Goal: Task Accomplishment & Management: Manage account settings

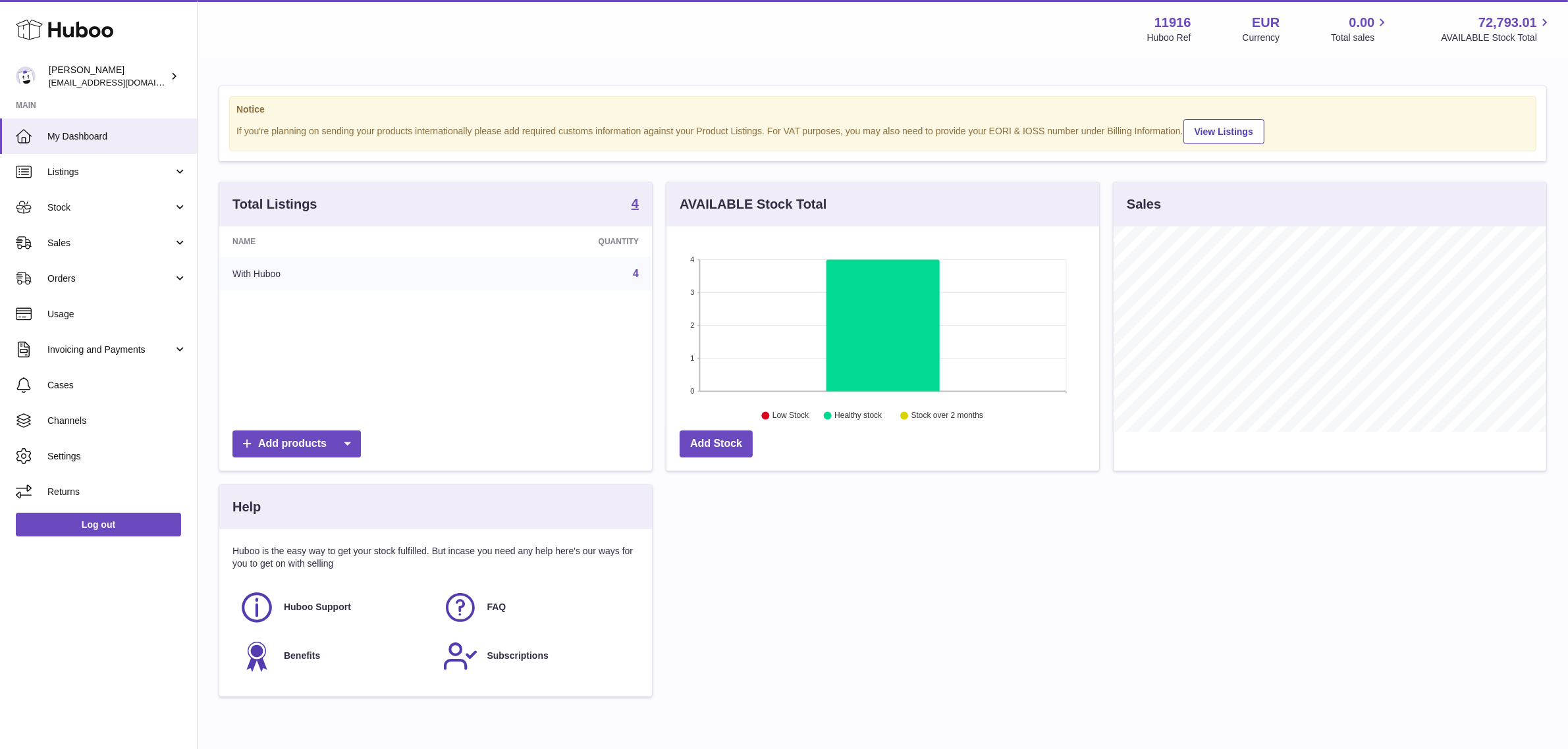
scroll to position [205, 433]
click at [100, 182] on link "Listings" at bounding box center [98, 172] width 197 height 36
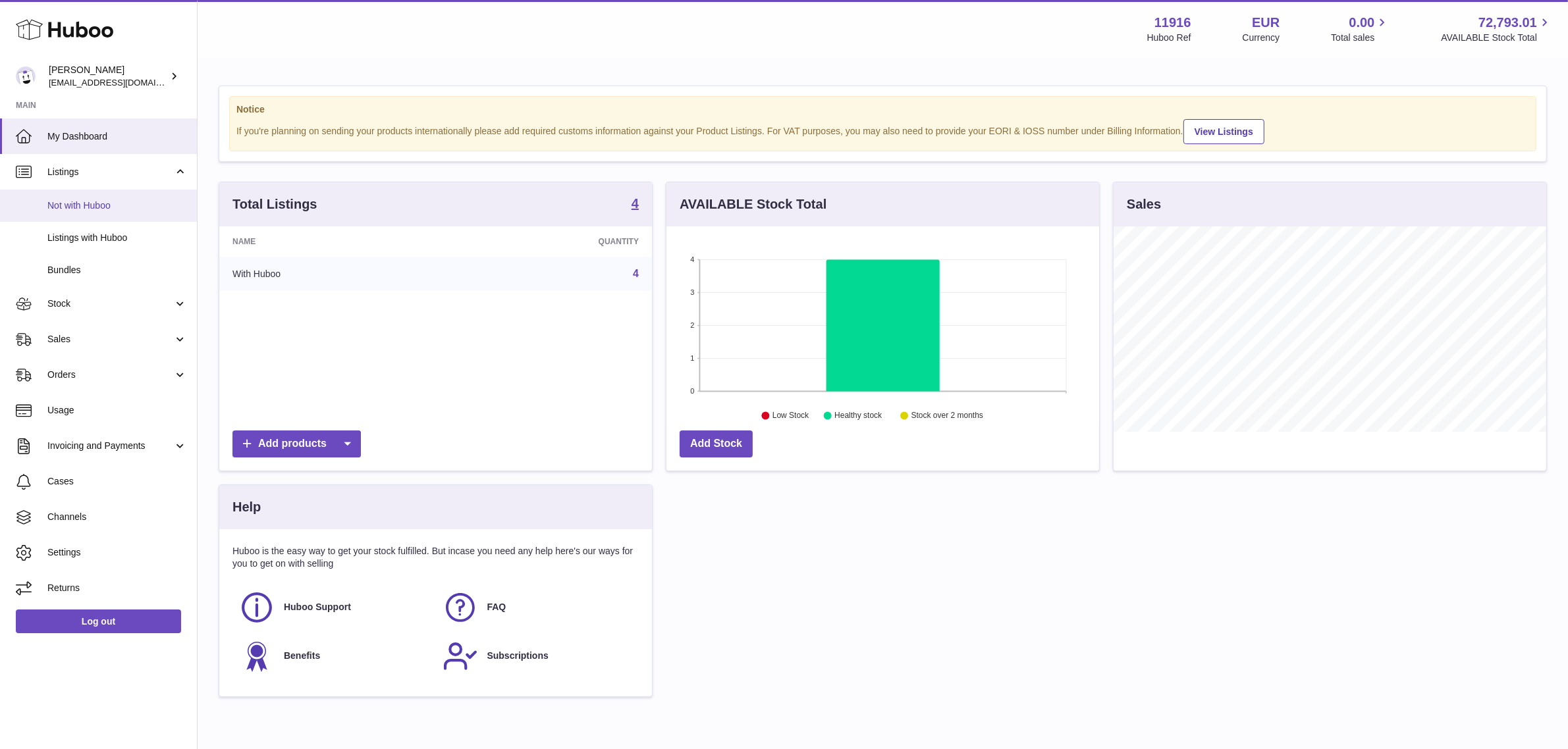
click at [109, 209] on span "Not with Huboo" at bounding box center [117, 206] width 139 height 12
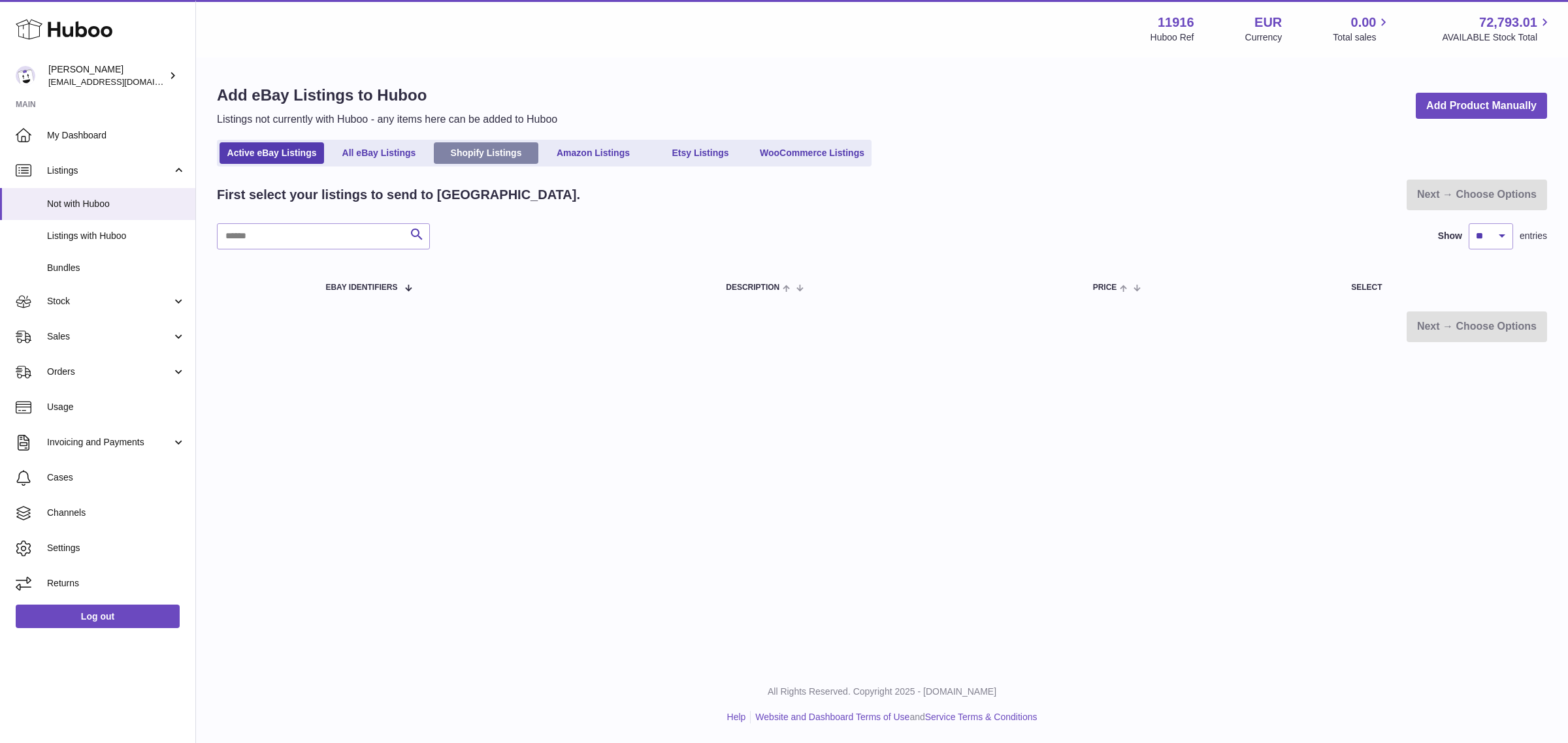
click at [495, 154] on link "Shopify Listings" at bounding box center [486, 153] width 104 height 22
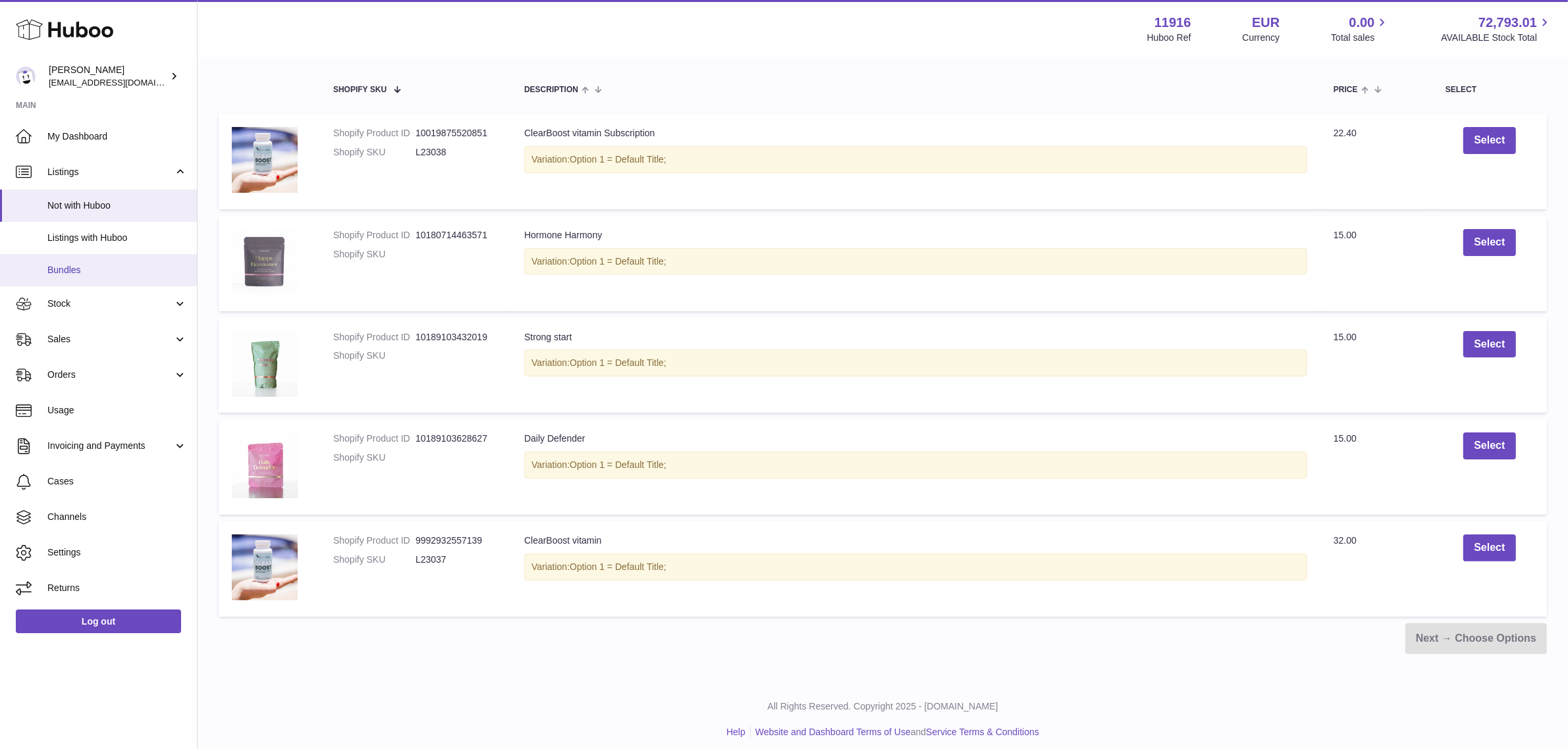
scroll to position [234, 0]
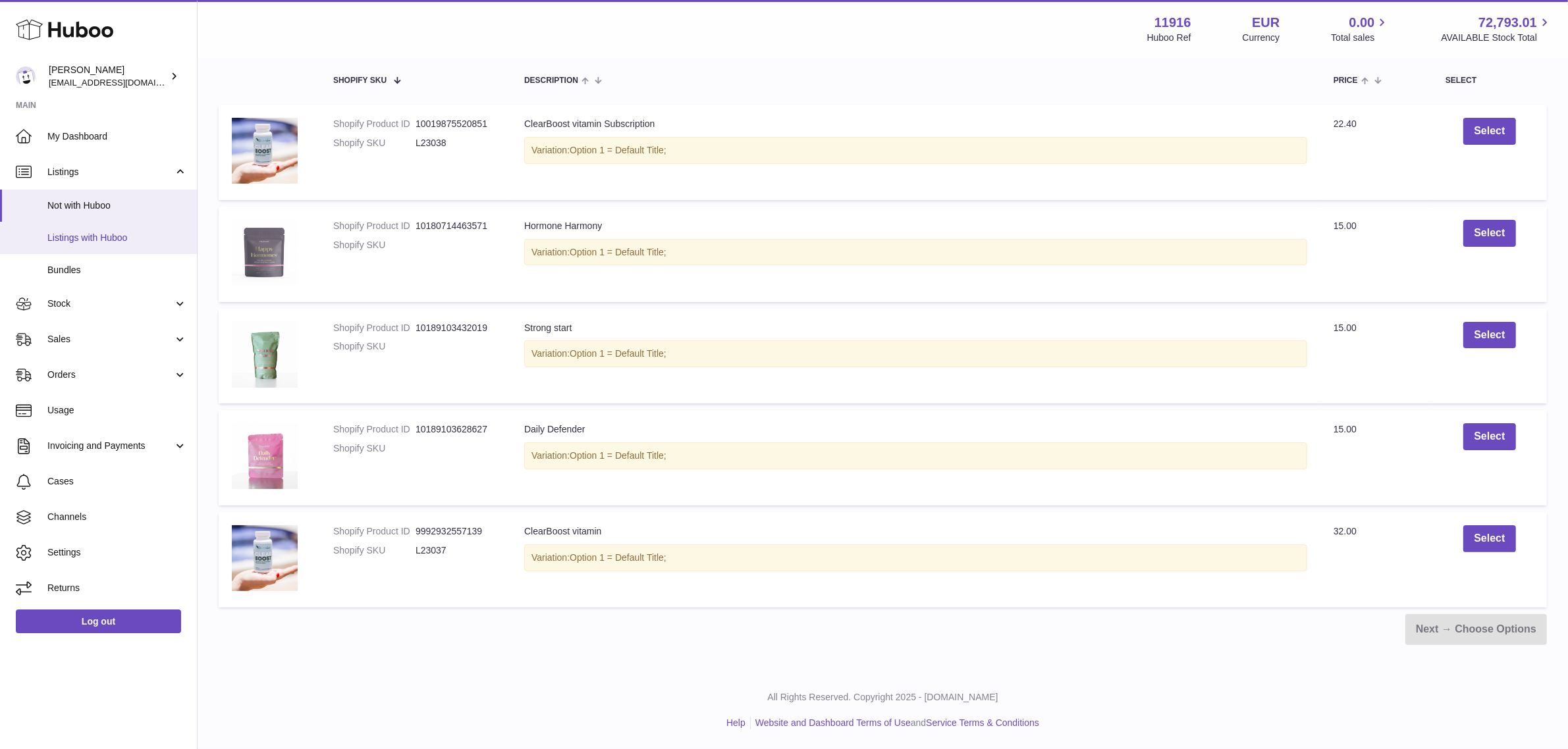
click at [119, 234] on span "Listings with Huboo" at bounding box center [117, 238] width 139 height 12
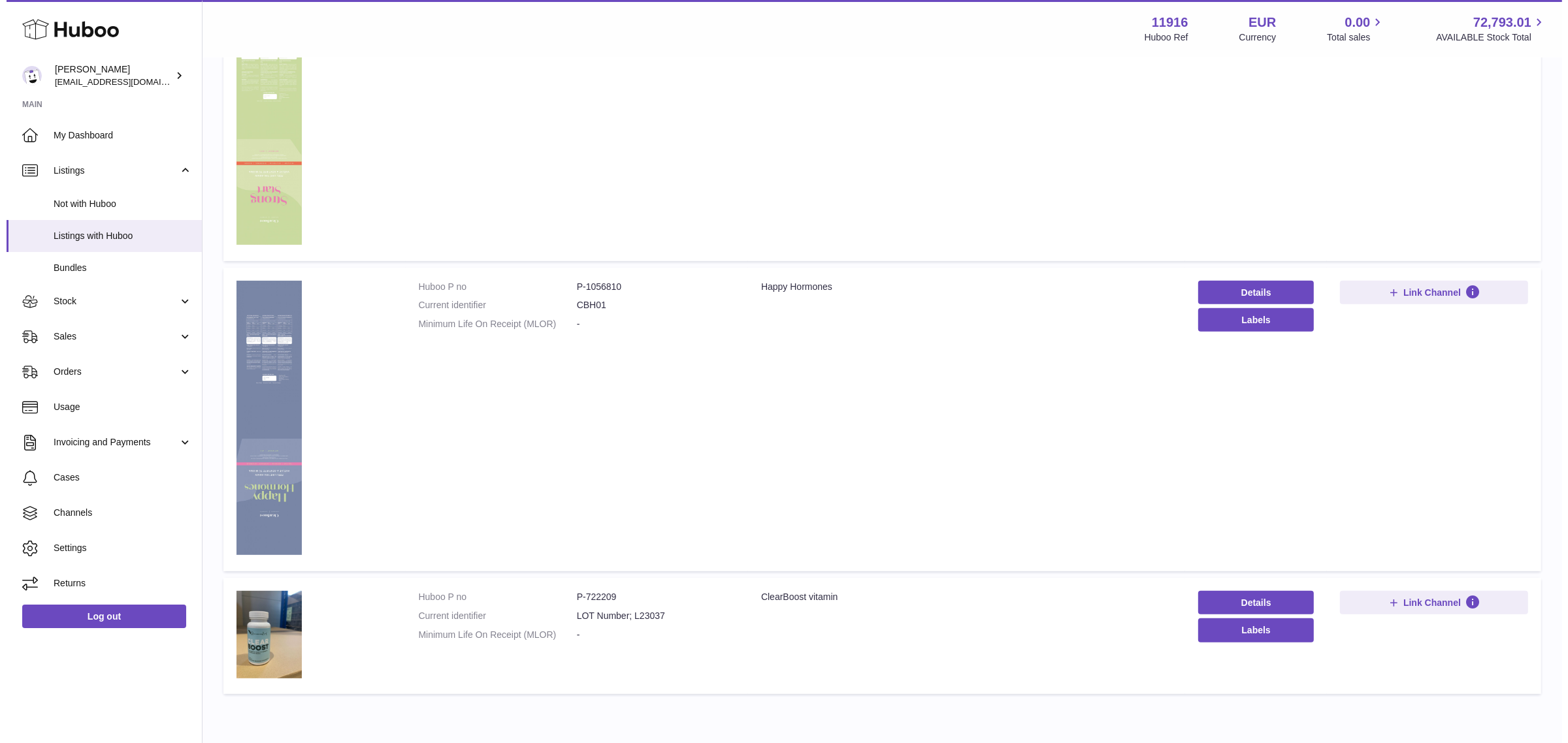
scroll to position [617, 0]
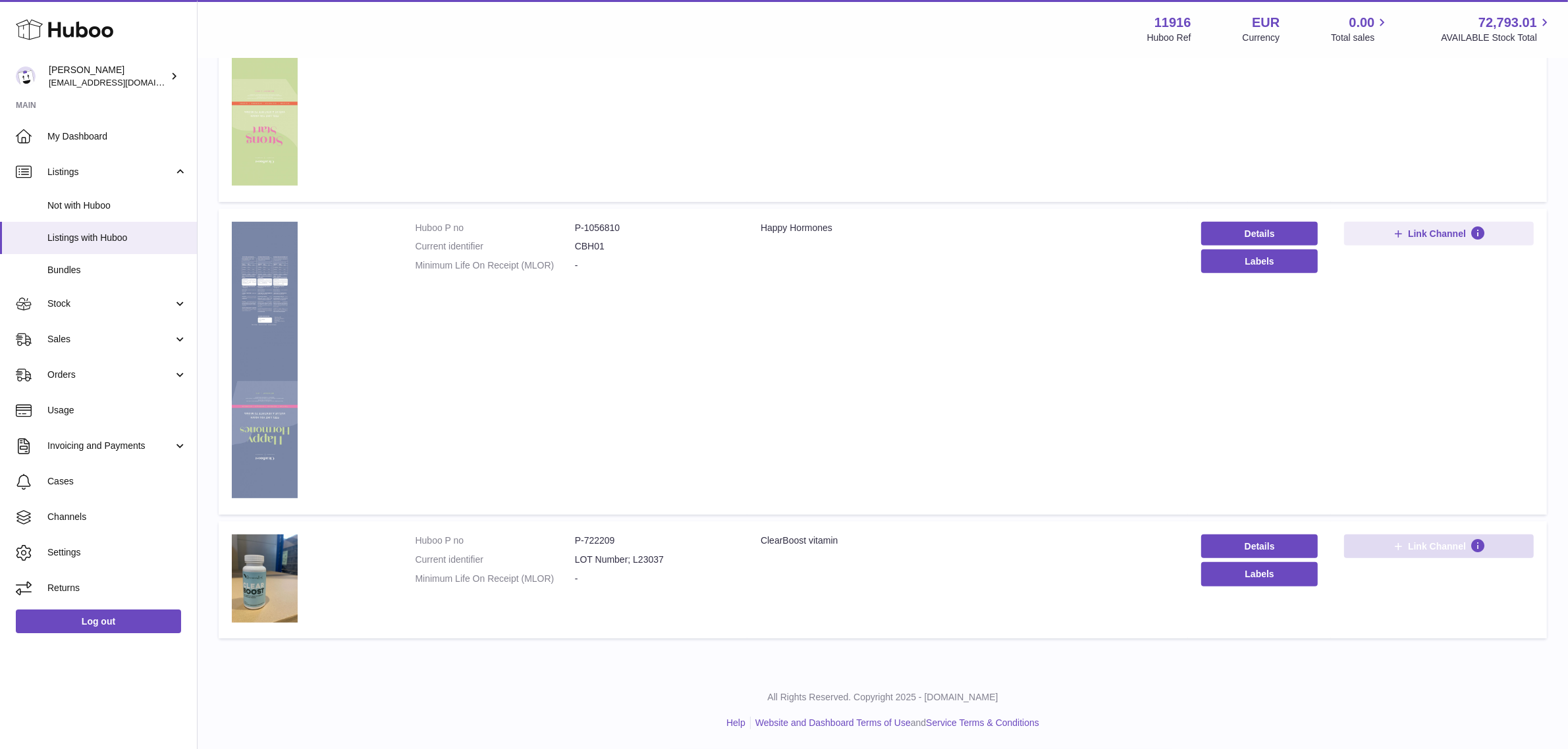
click at [1438, 546] on span "Link Channel" at bounding box center [1437, 546] width 58 height 12
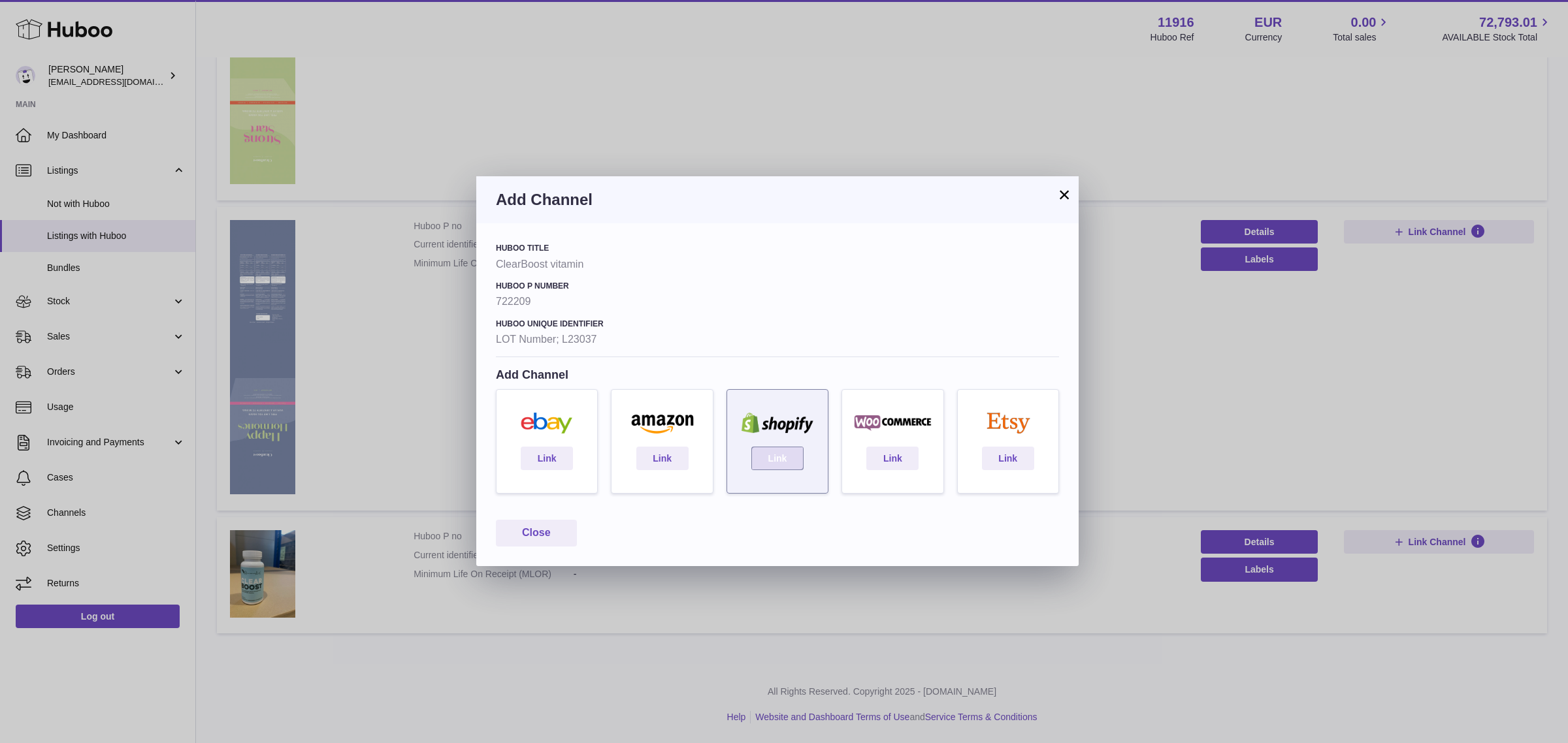
click at [778, 457] on link "Link" at bounding box center [777, 459] width 52 height 24
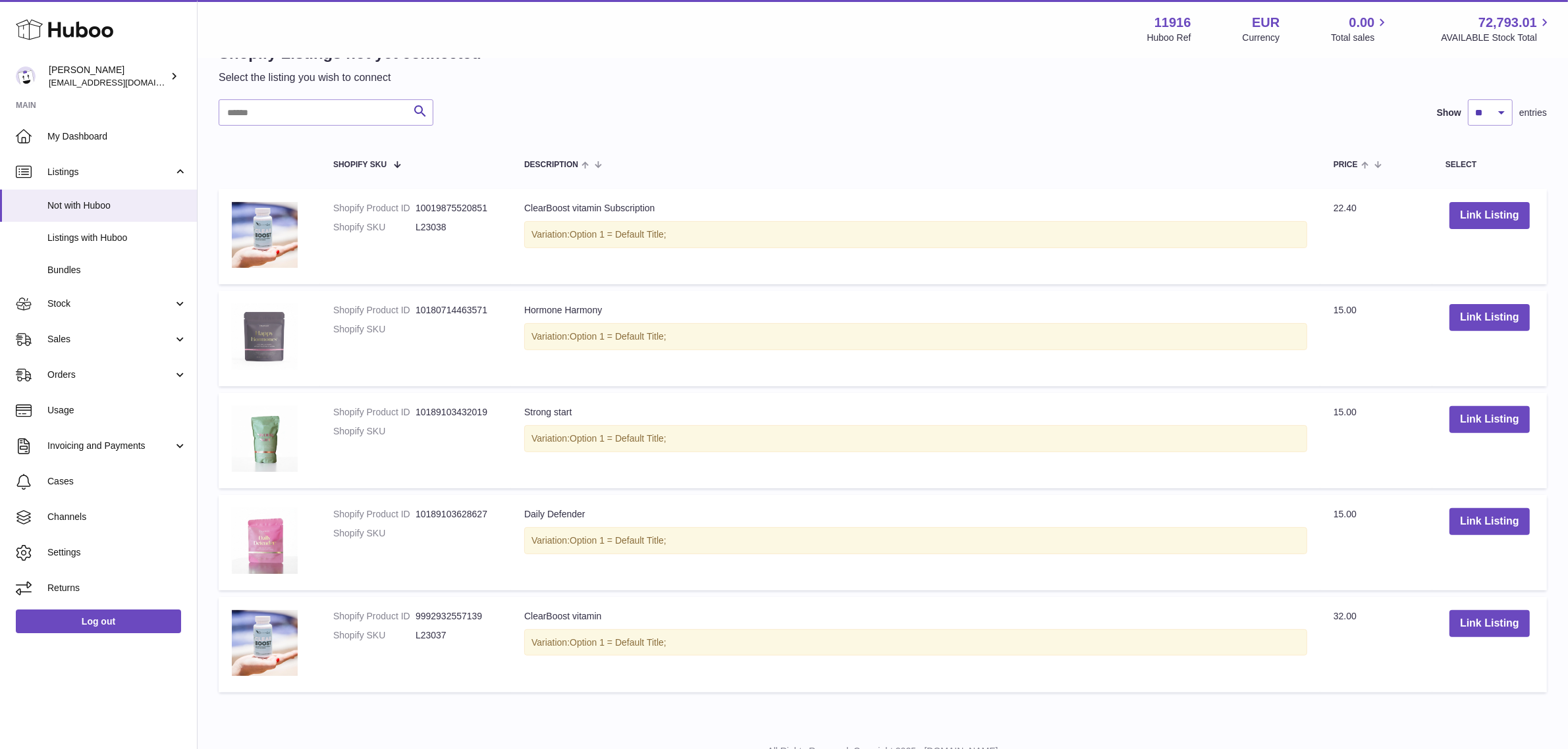
scroll to position [494, 0]
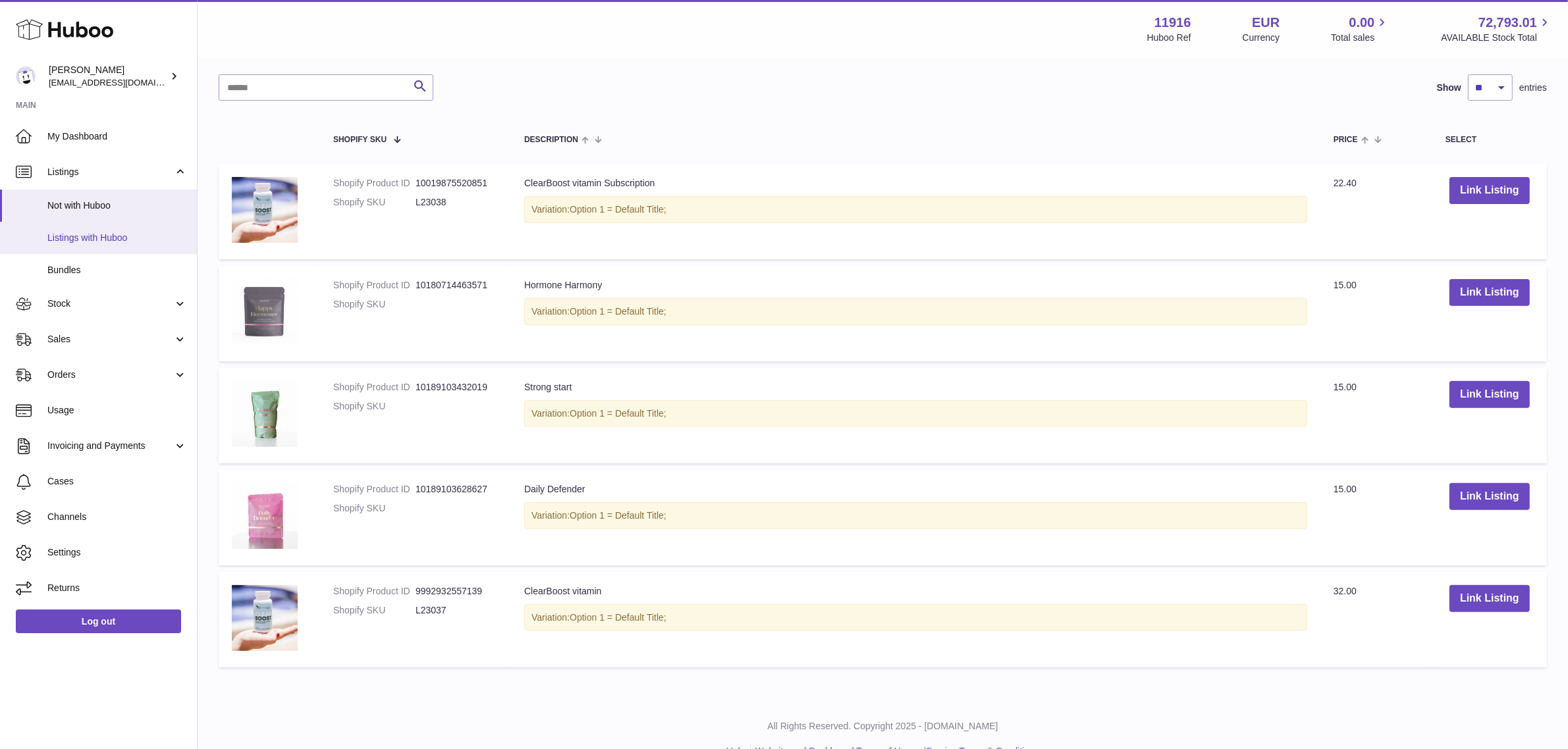
click at [93, 235] on span "Listings with Huboo" at bounding box center [117, 238] width 139 height 12
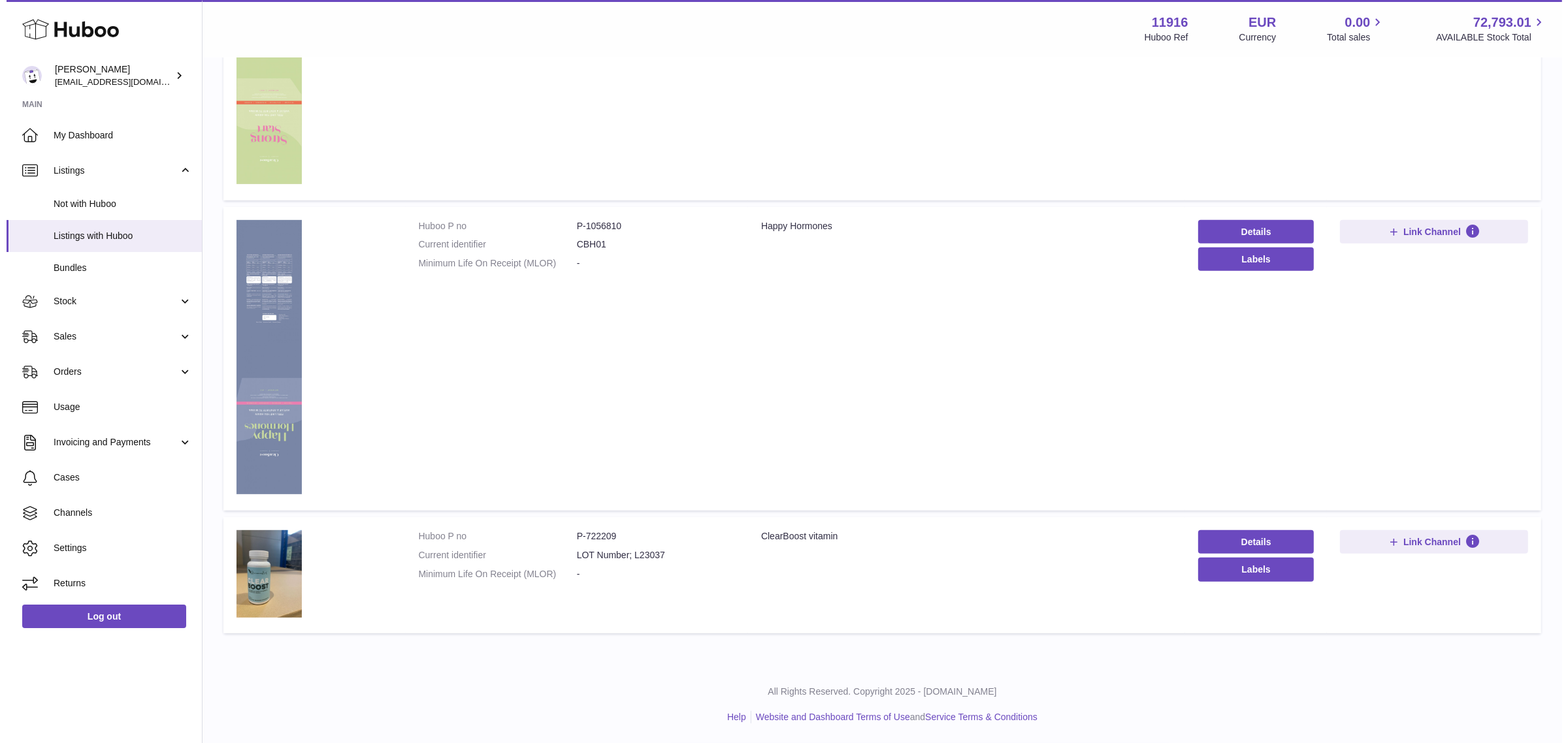
scroll to position [617, 0]
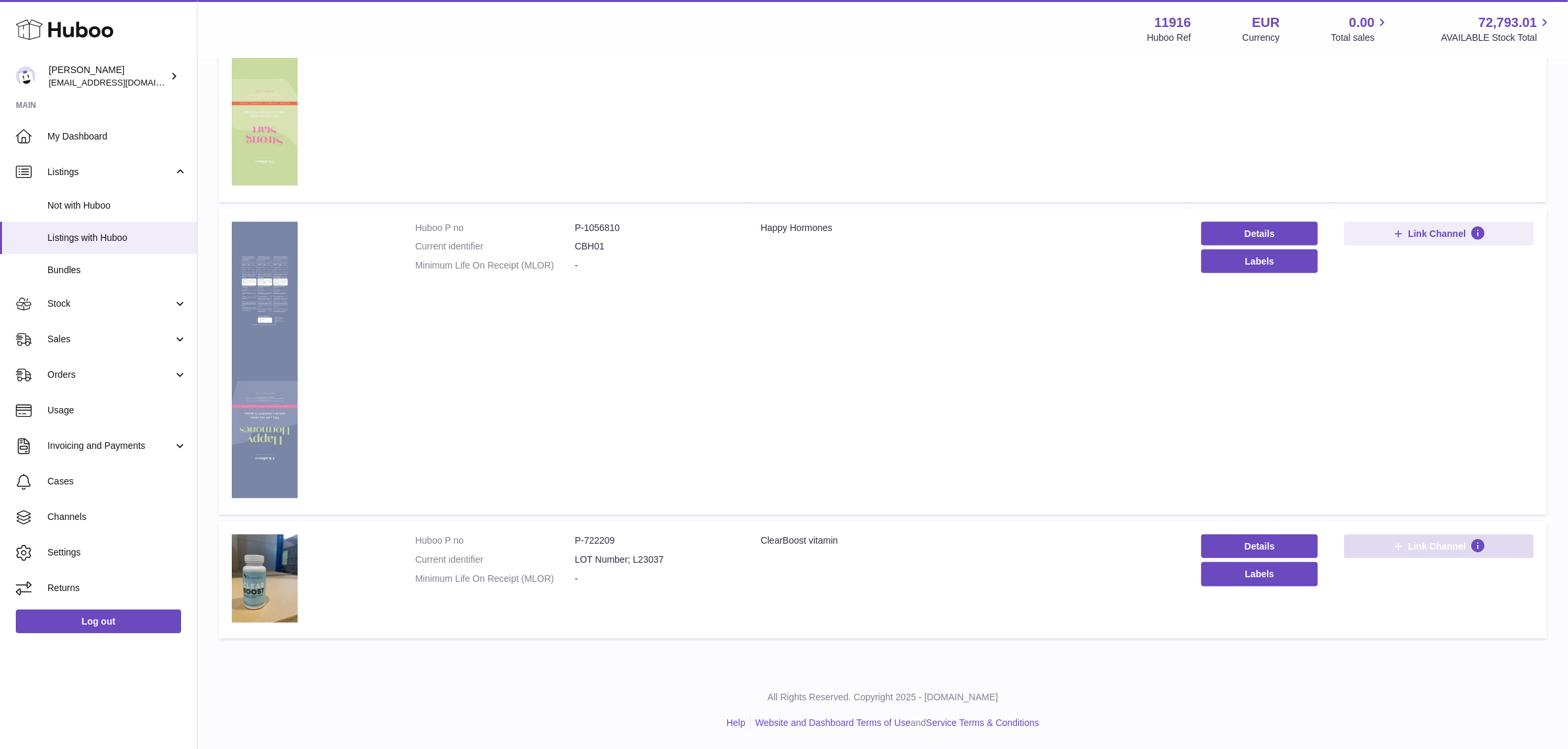
click at [1388, 553] on button "Link Channel" at bounding box center [1439, 546] width 190 height 24
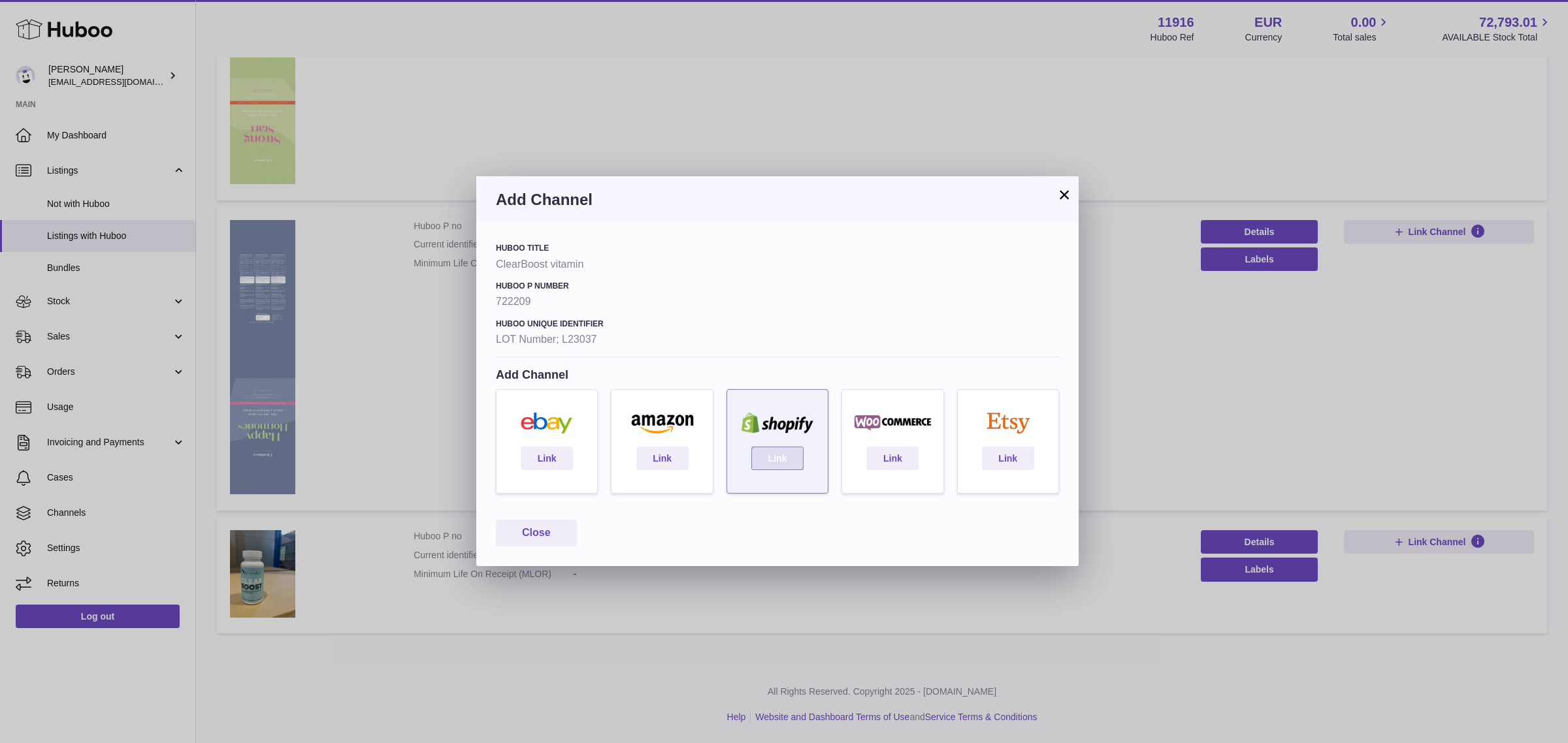
click at [764, 464] on link "Link" at bounding box center [777, 459] width 52 height 24
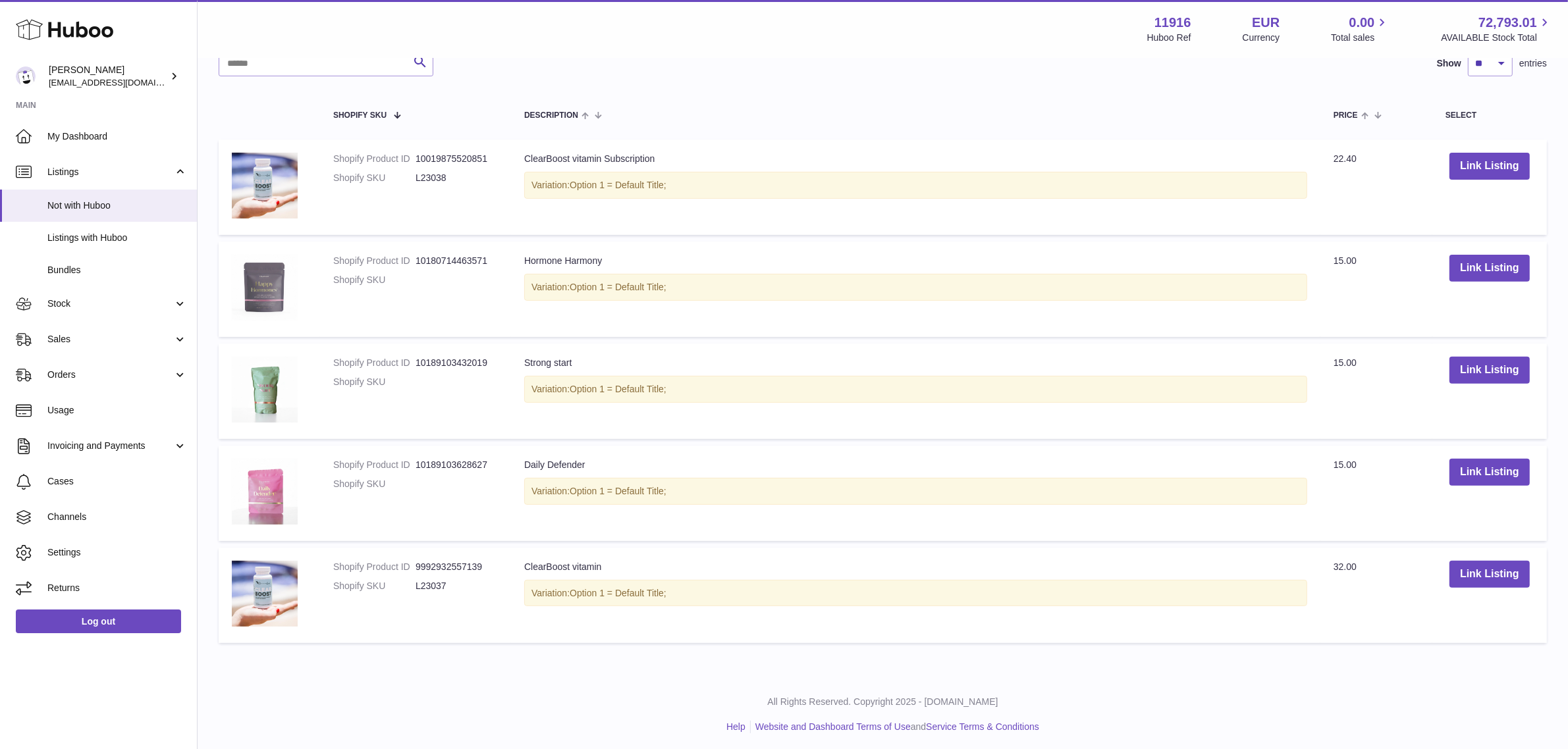
scroll to position [522, 0]
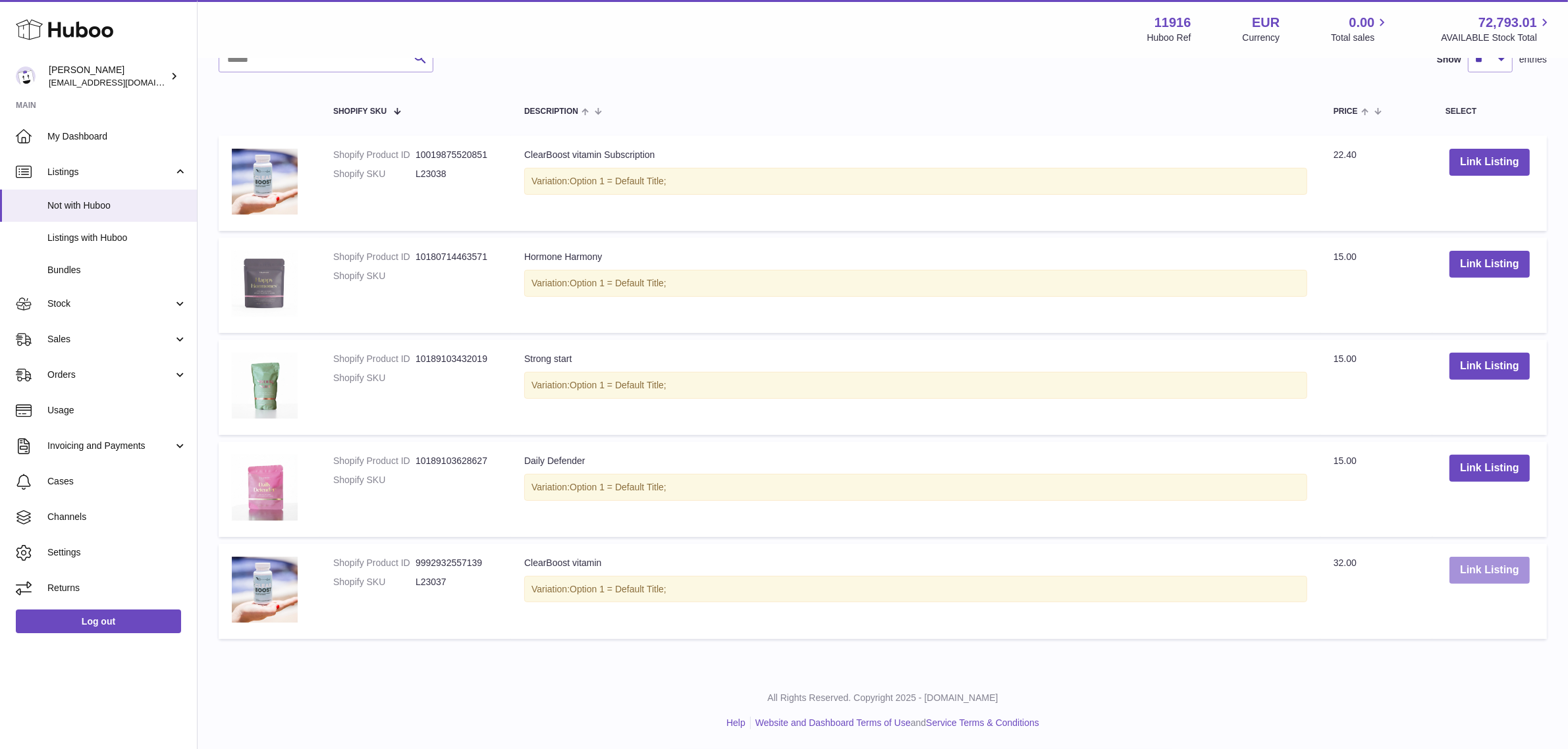
click at [1496, 561] on button "Link Listing" at bounding box center [1490, 571] width 81 height 27
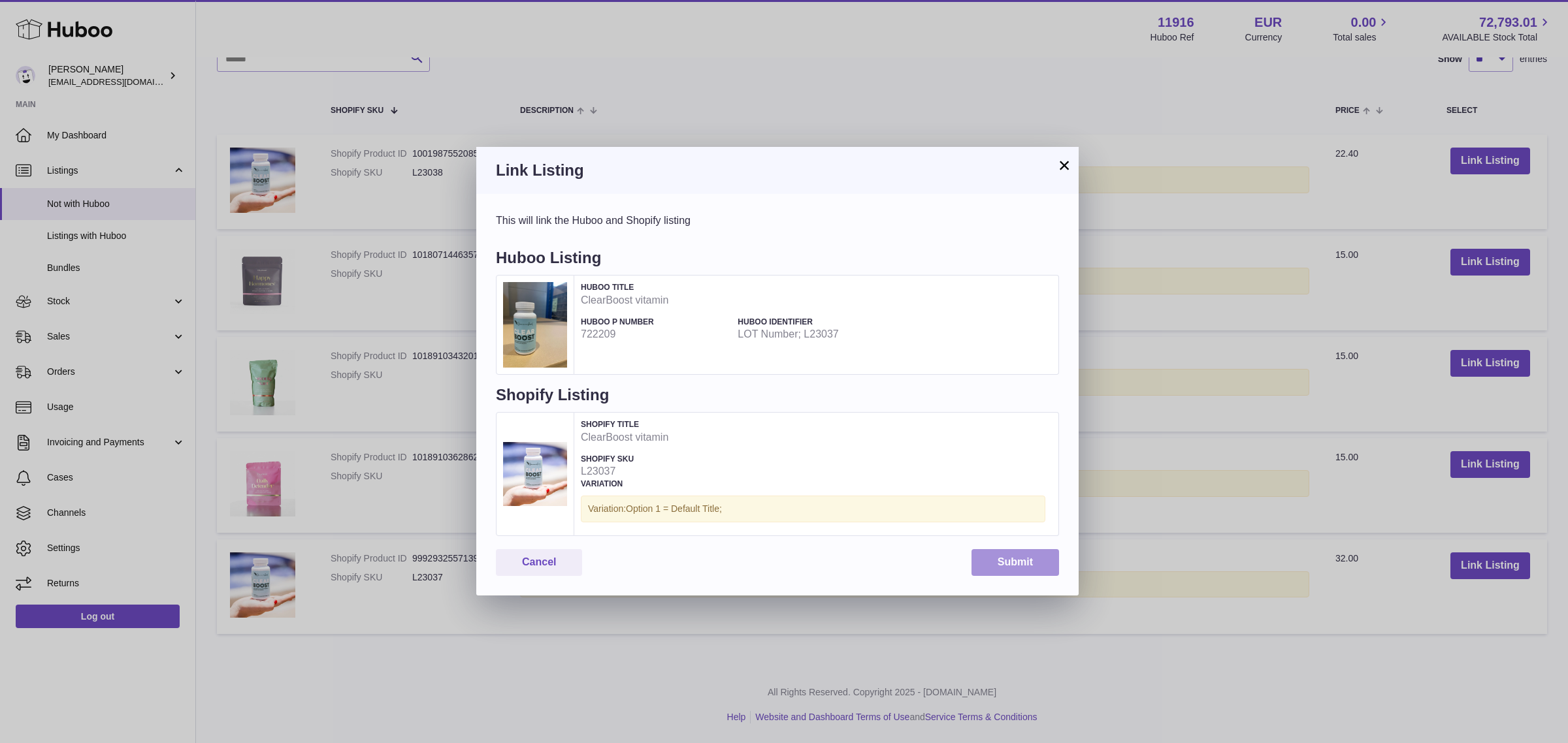
click at [1006, 562] on button "Submit" at bounding box center [1015, 563] width 87 height 27
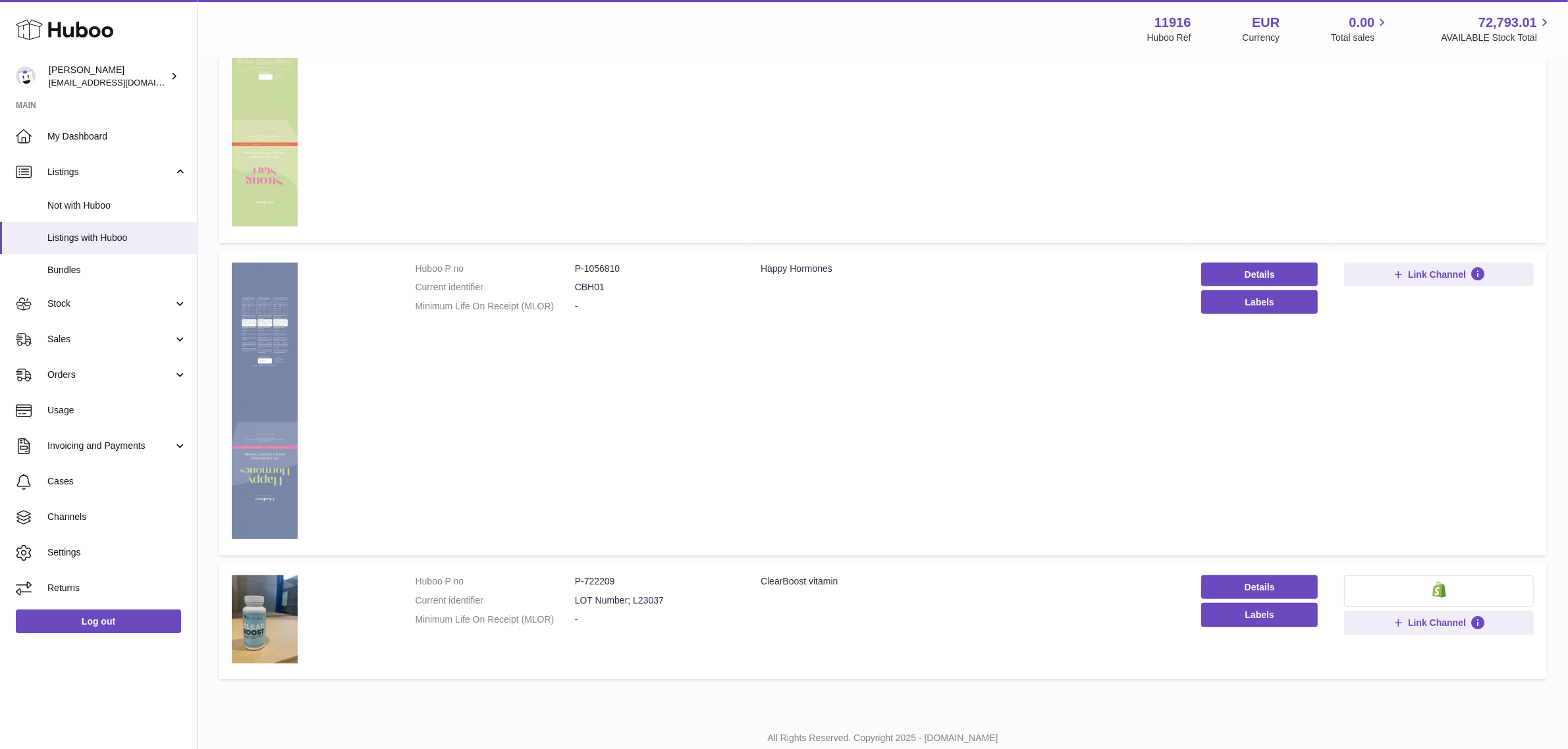
scroll to position [622, 0]
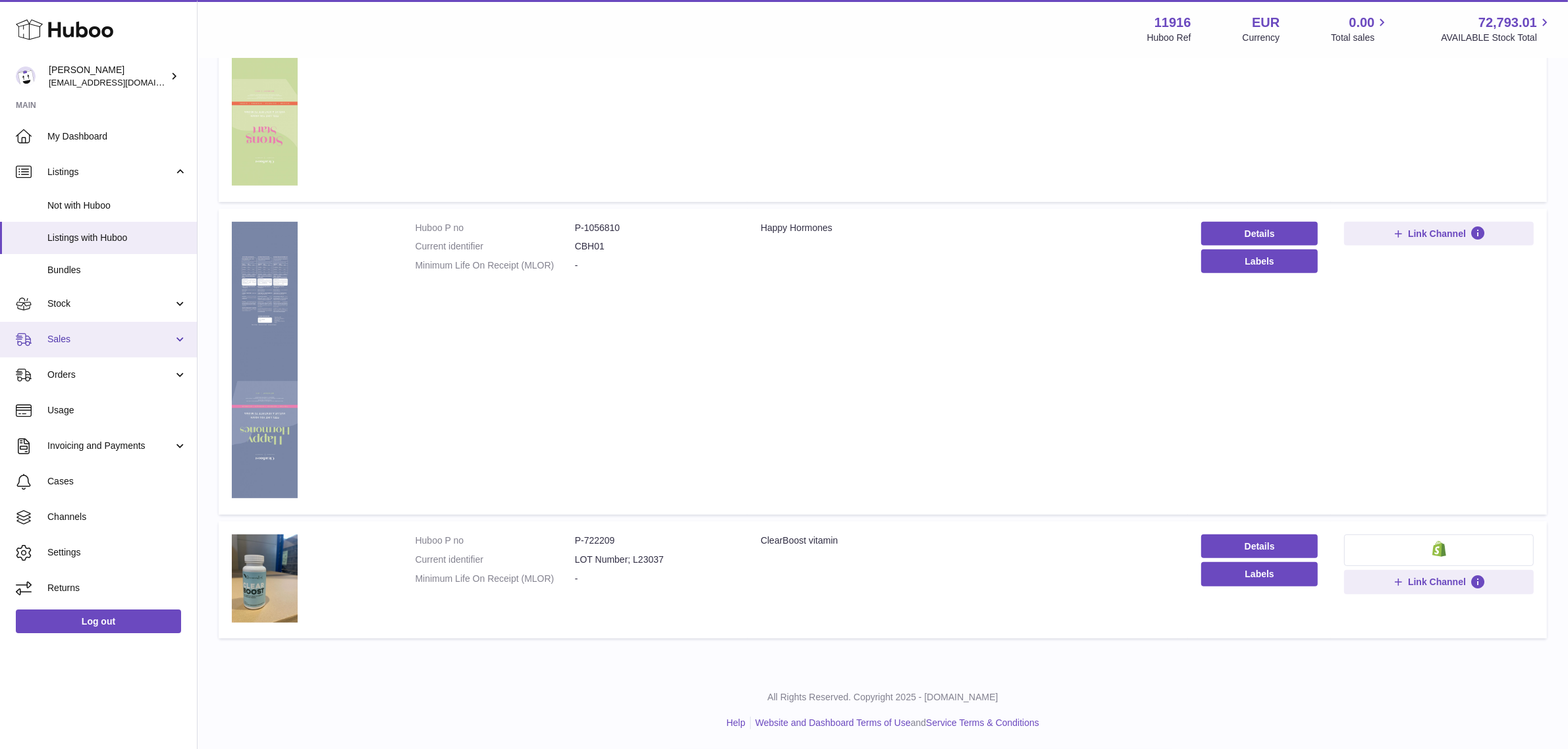
click at [92, 345] on link "Sales" at bounding box center [98, 340] width 197 height 36
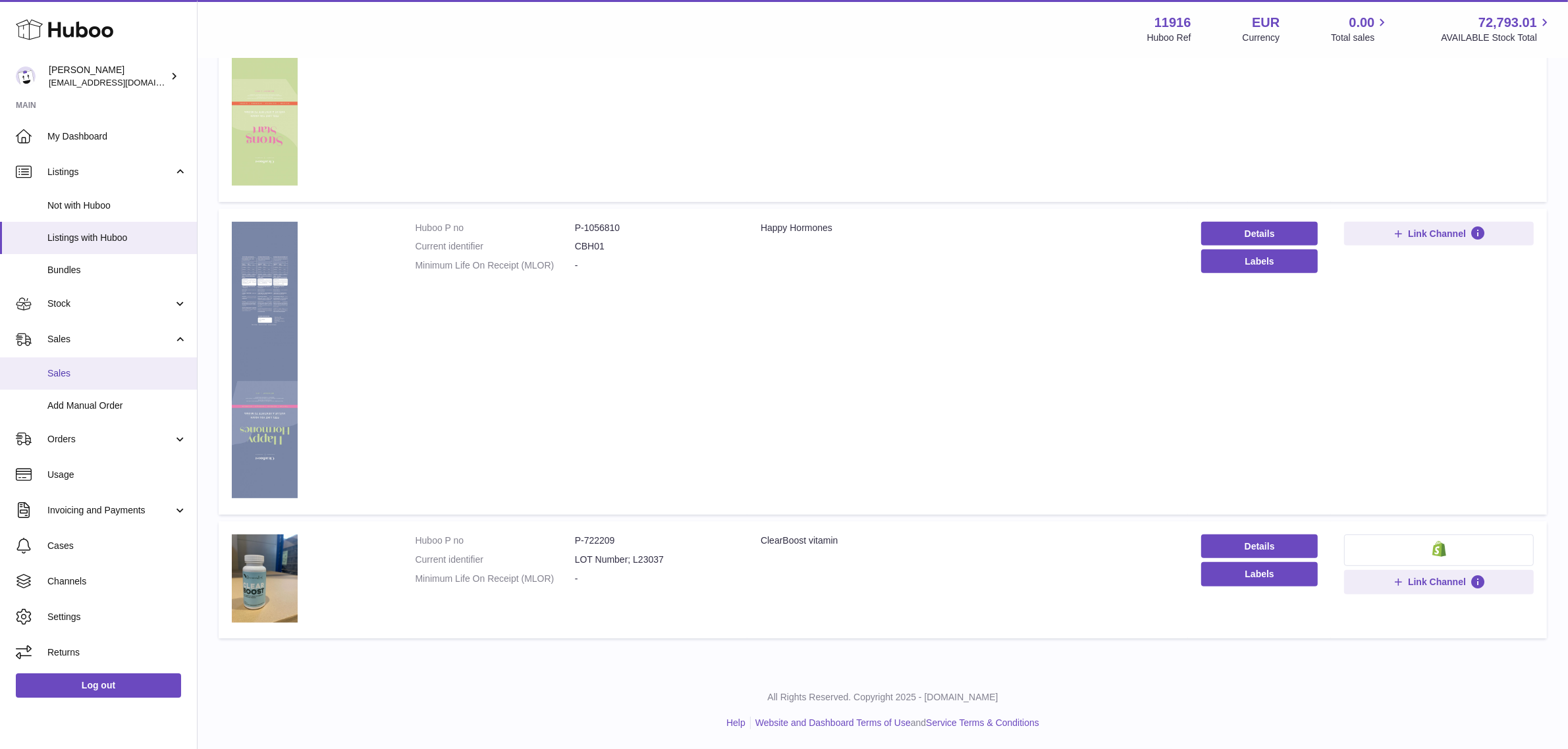
click at [89, 373] on span "Sales" at bounding box center [117, 373] width 139 height 12
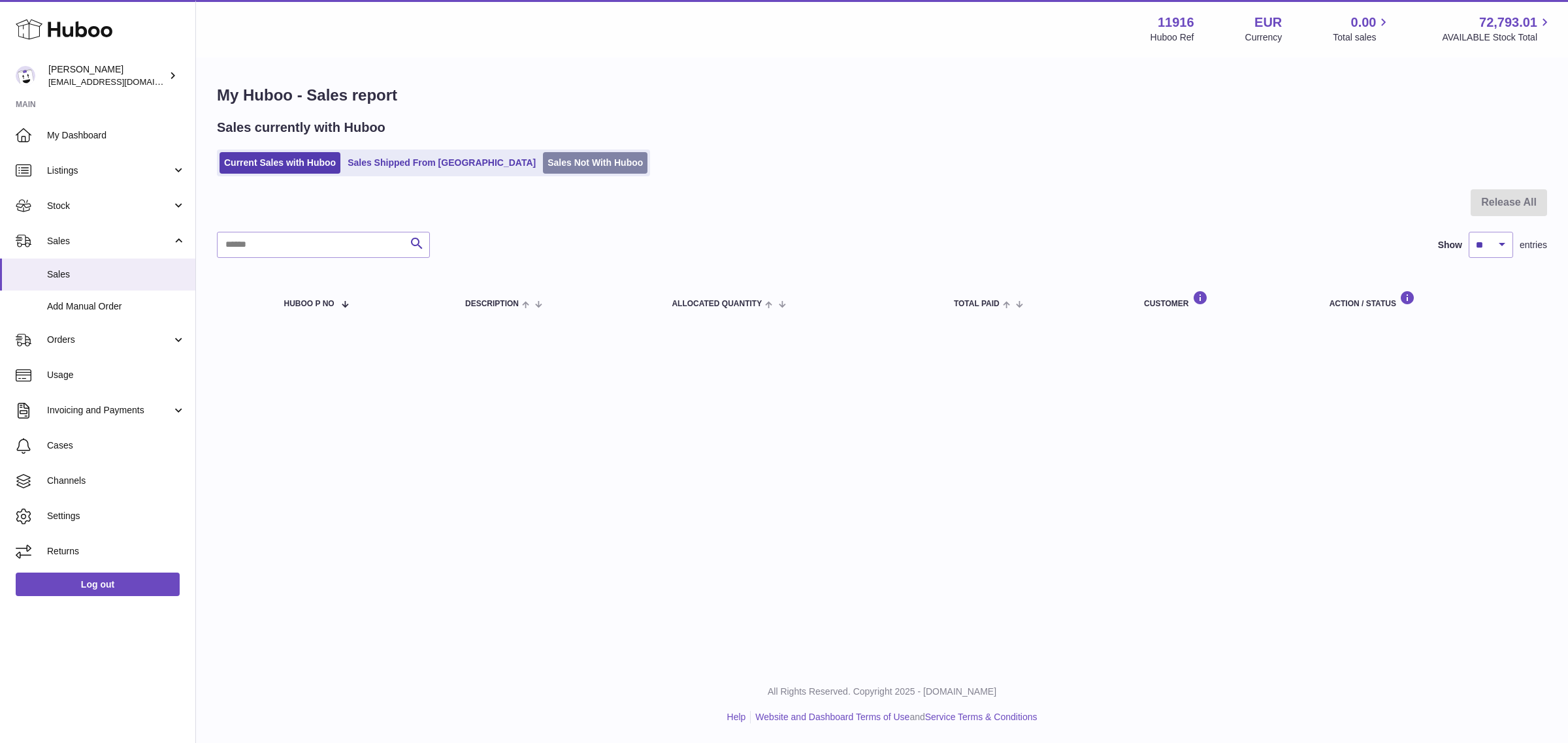
click at [543, 163] on link "Sales Not With Huboo" at bounding box center [595, 163] width 104 height 22
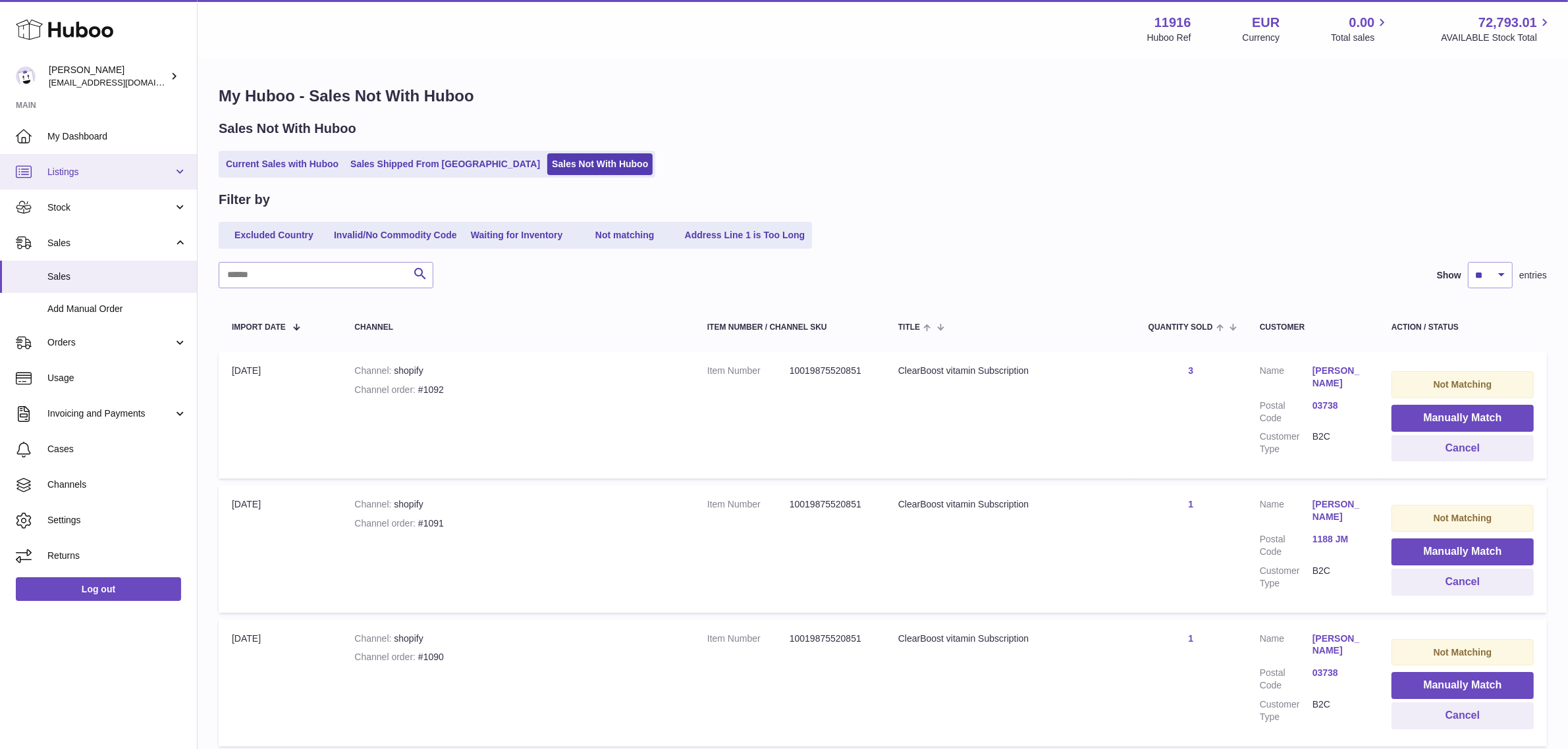
drag, startPoint x: 64, startPoint y: 165, endPoint x: 70, endPoint y: 173, distance: 10.0
click at [64, 166] on span "Listings" at bounding box center [110, 172] width 126 height 12
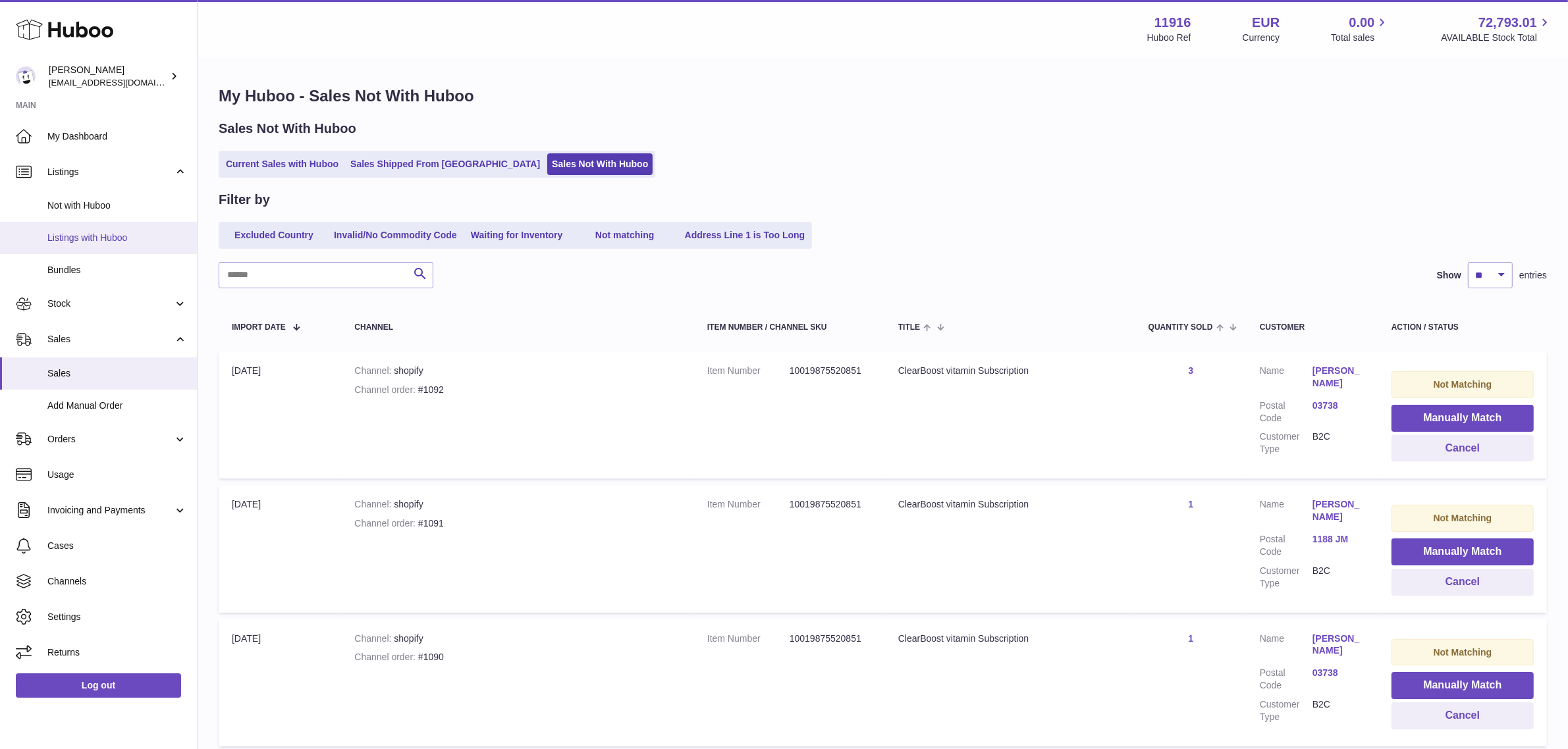
click at [104, 231] on span "Listings with Huboo" at bounding box center [117, 238] width 139 height 12
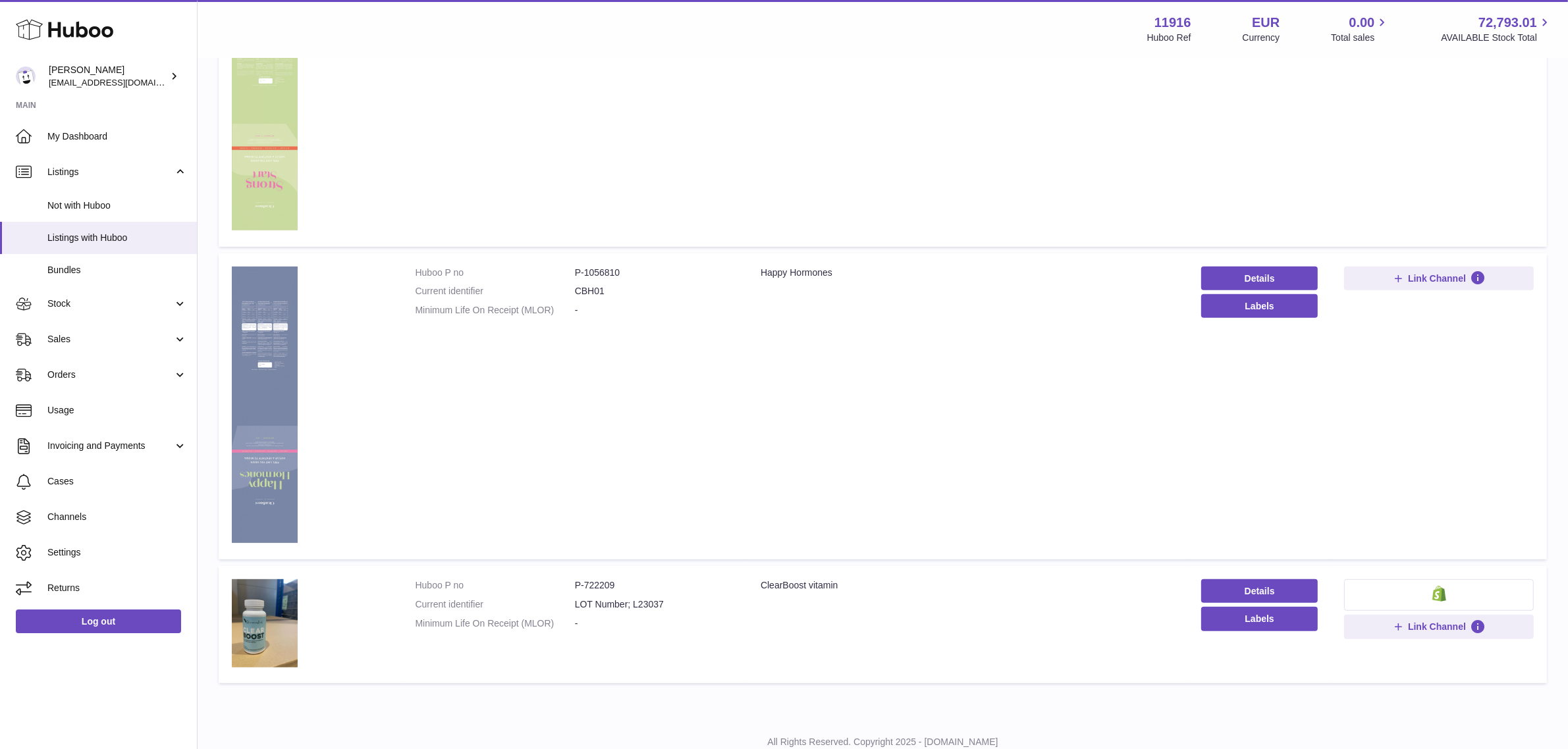
scroll to position [622, 0]
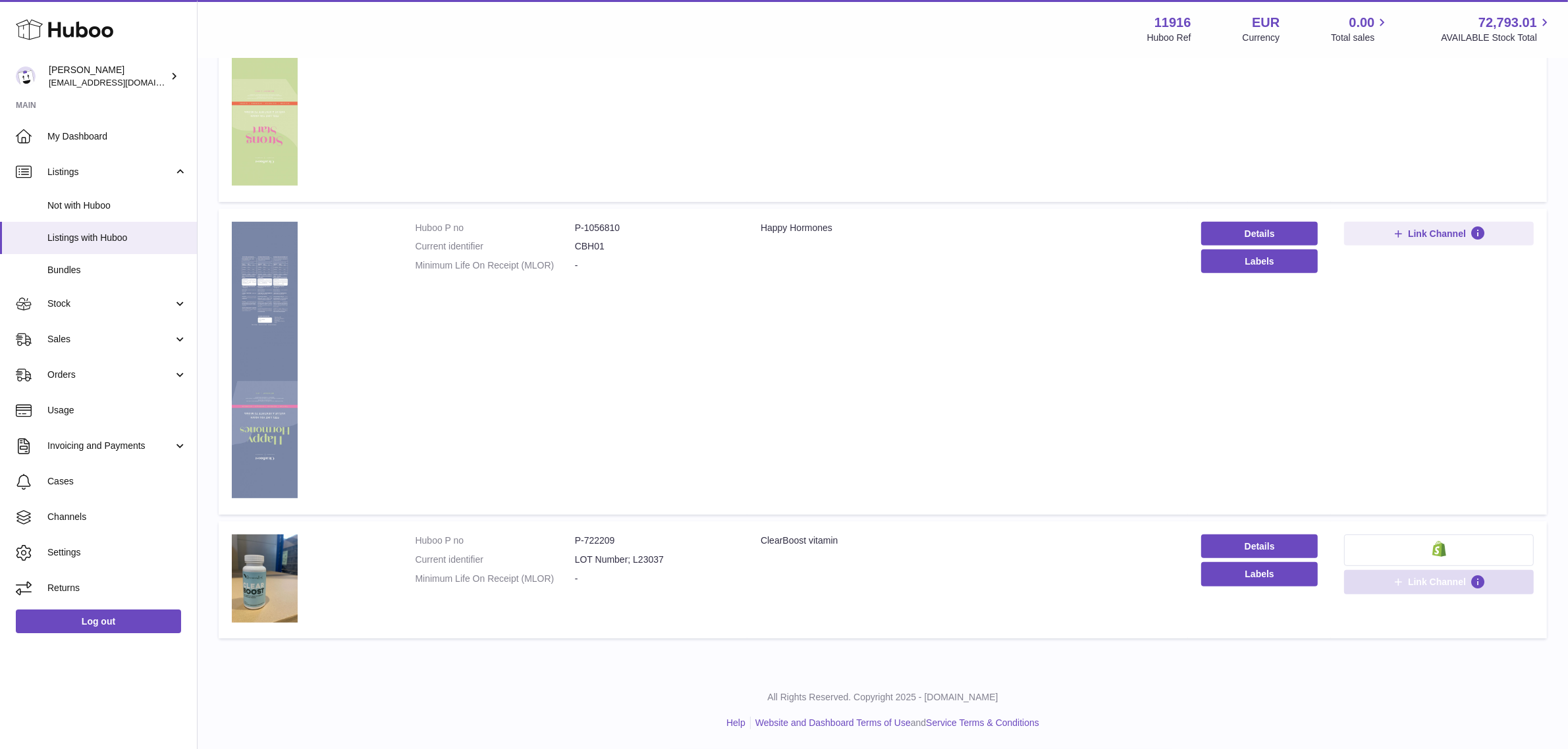
click at [1441, 588] on span "Link Channel" at bounding box center [1437, 582] width 58 height 12
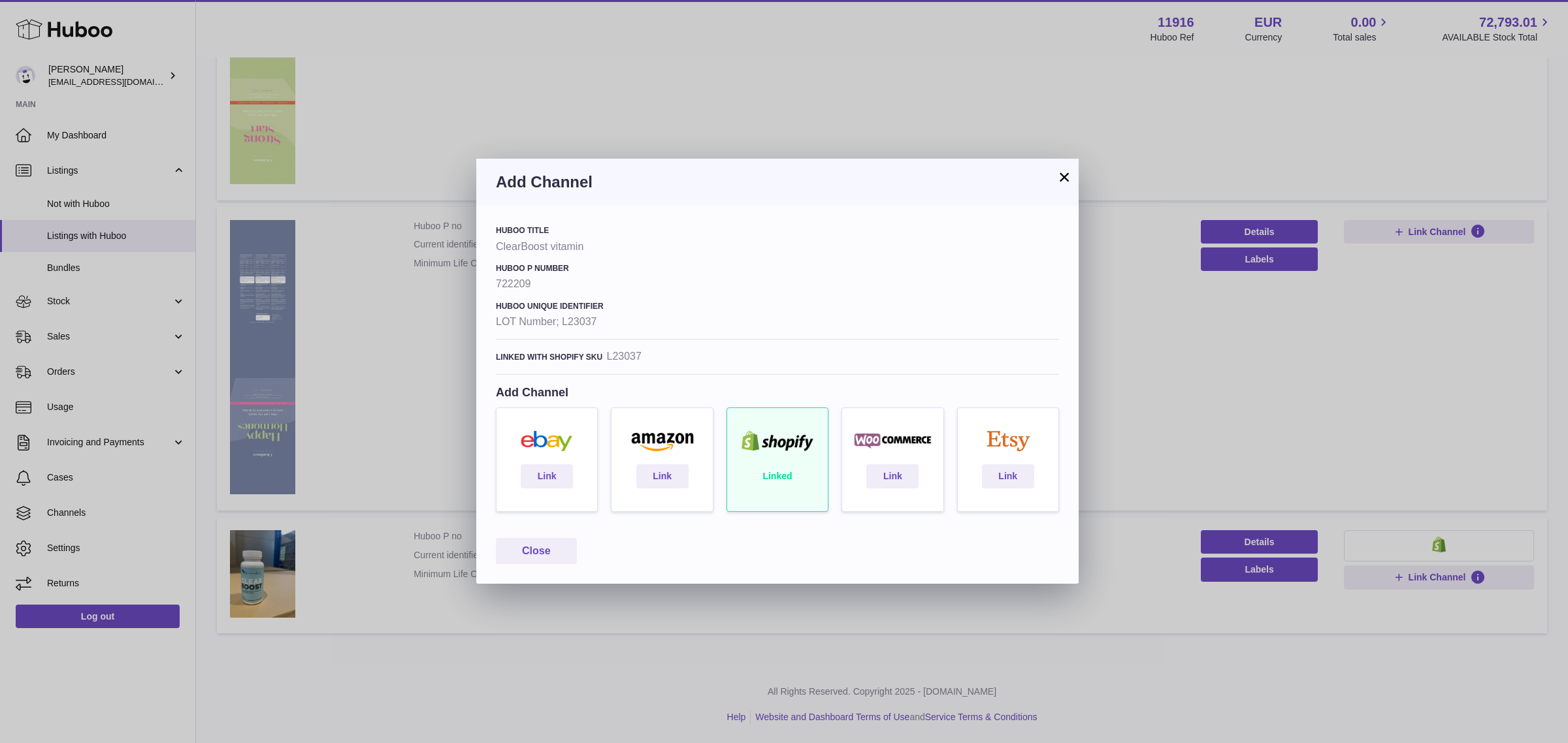
drag, startPoint x: 1068, startPoint y: 176, endPoint x: 505, endPoint y: 219, distance: 564.6
click at [1066, 176] on button "×" at bounding box center [1063, 177] width 16 height 16
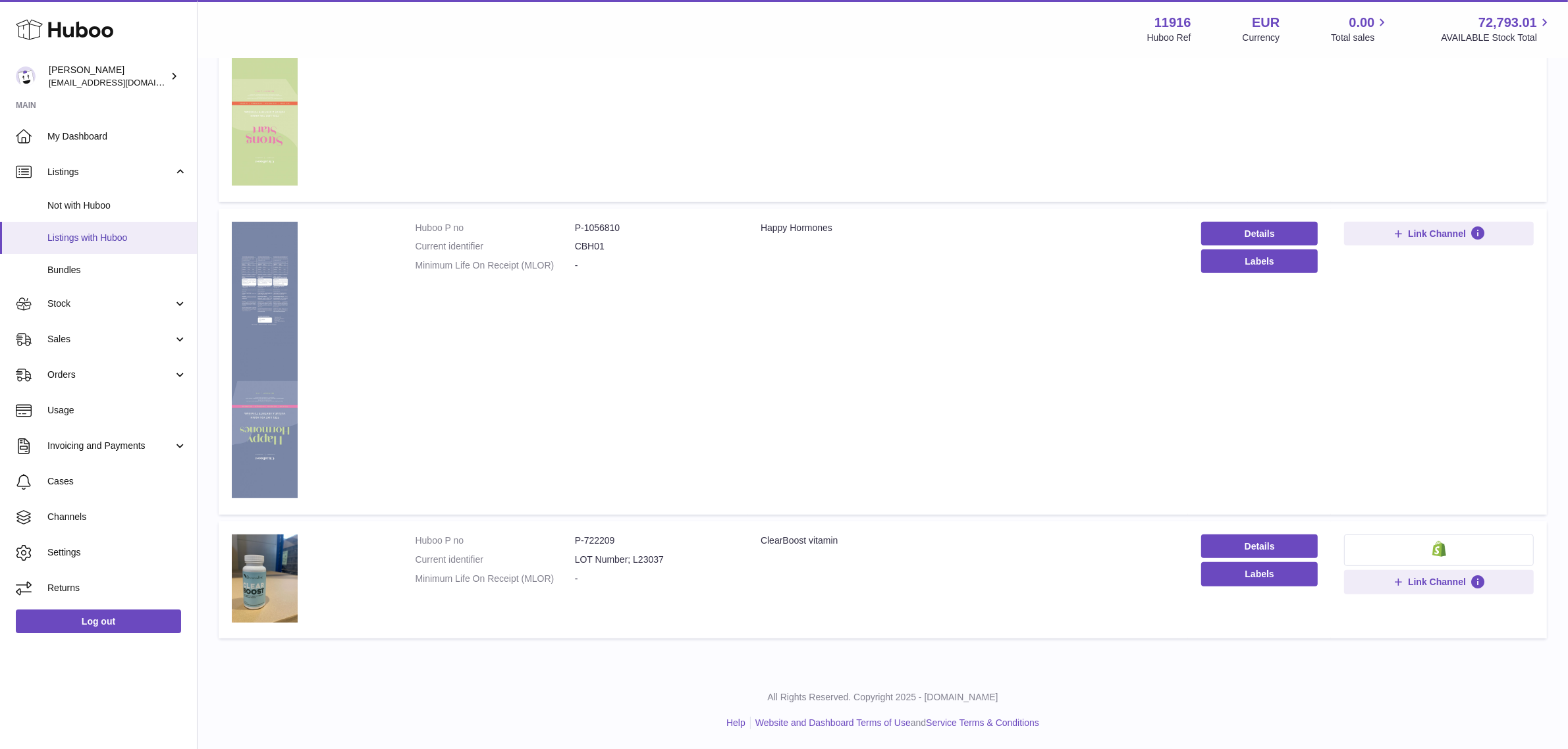
click at [96, 238] on span "Listings with Huboo" at bounding box center [117, 238] width 139 height 12
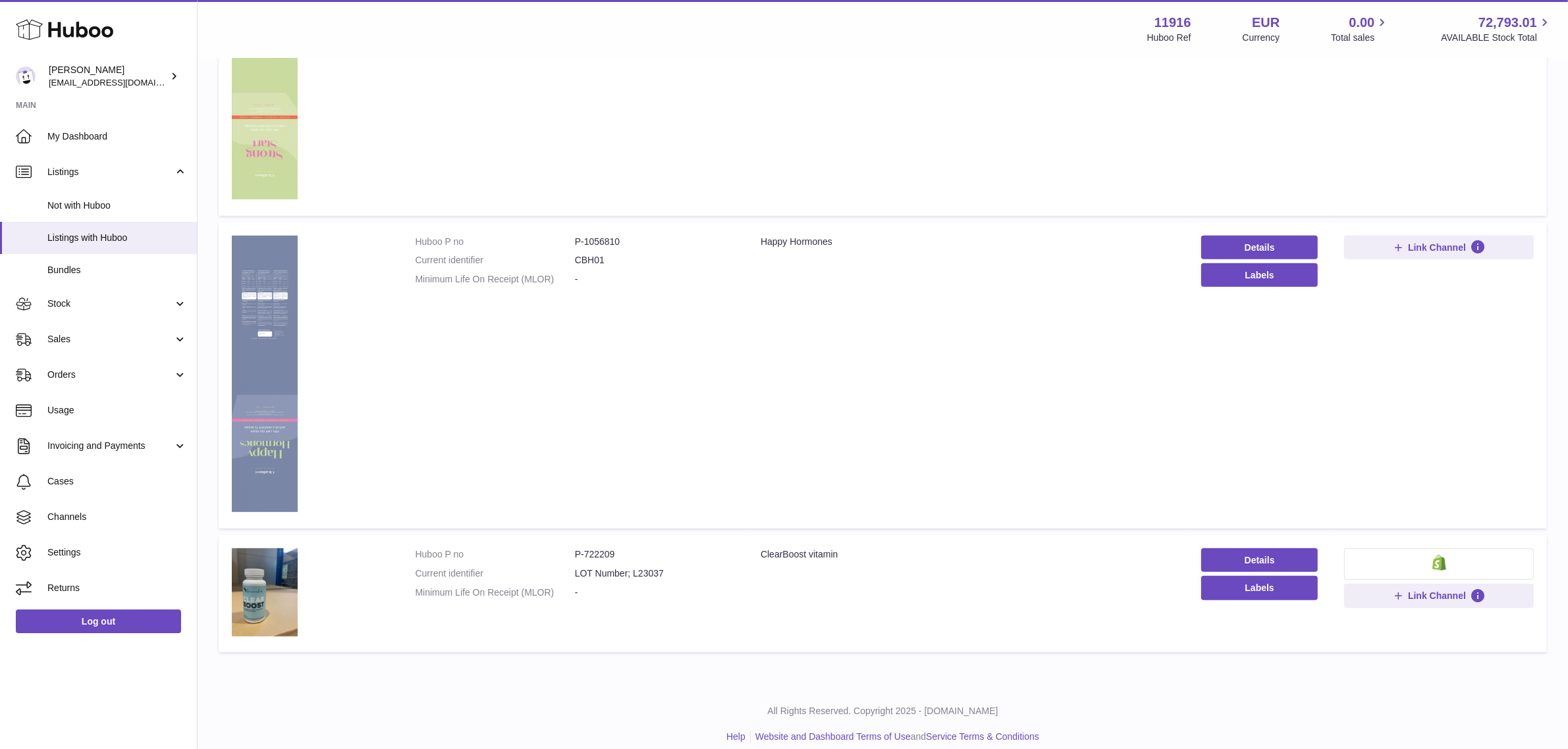
scroll to position [622, 0]
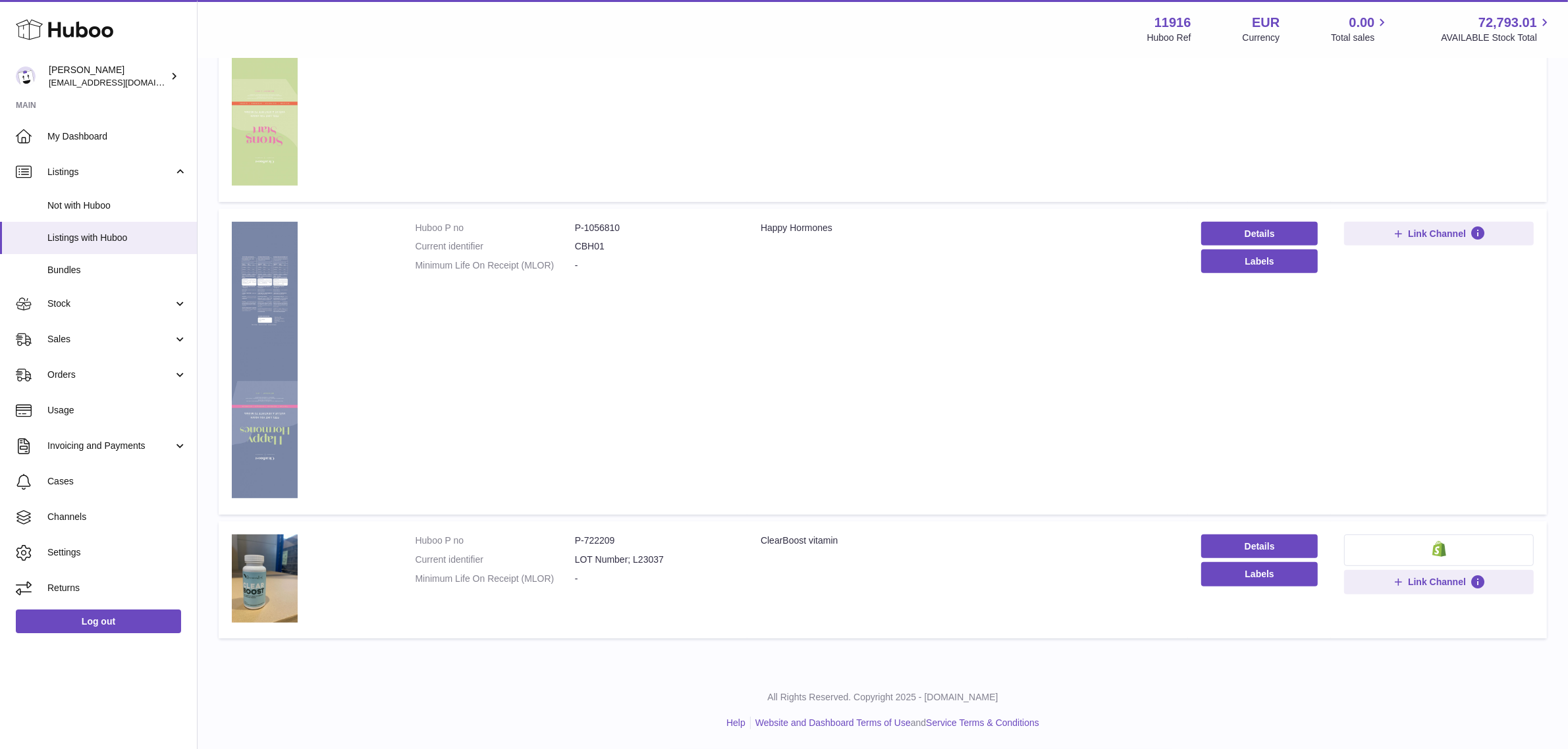
click at [1420, 558] on button at bounding box center [1439, 550] width 190 height 31
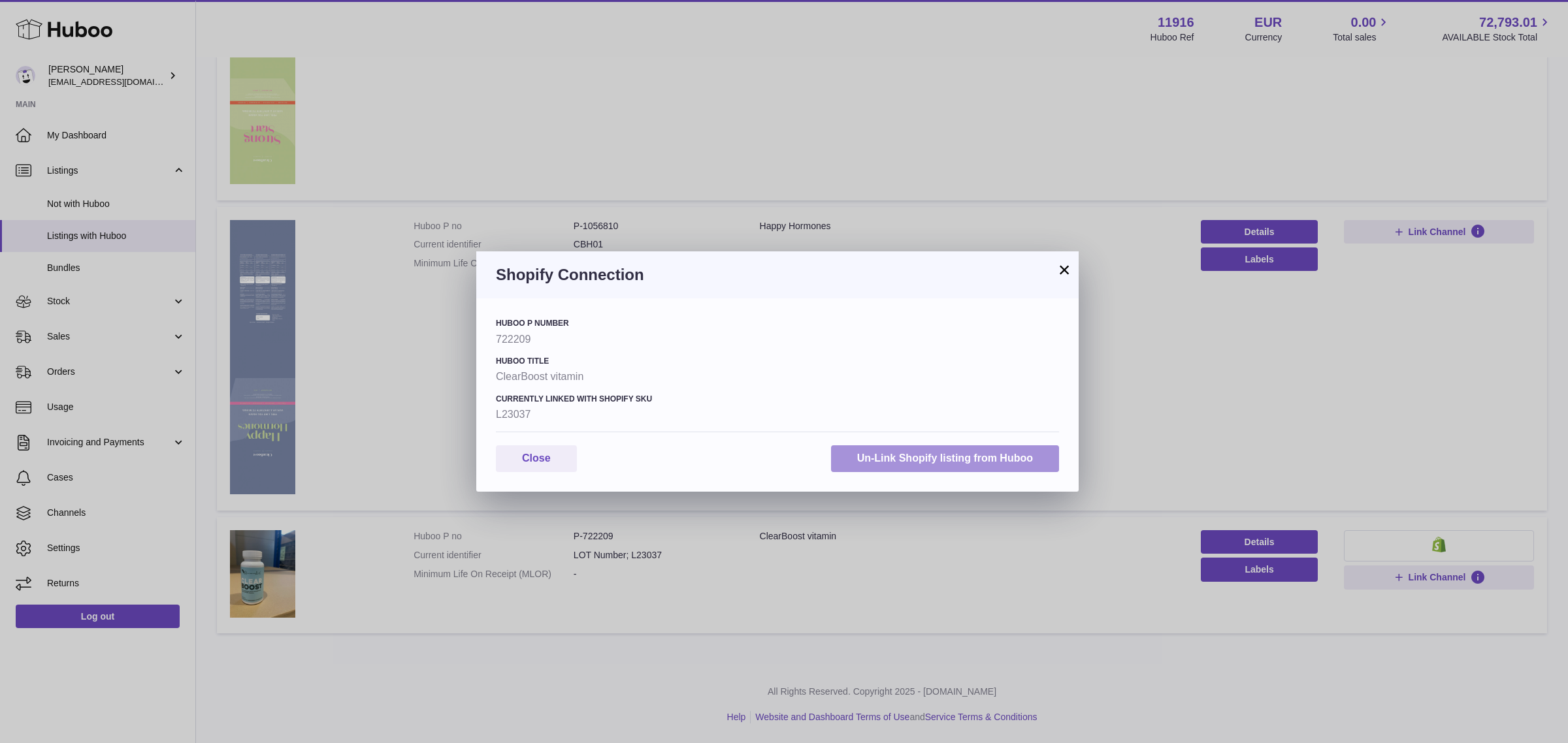
click at [908, 446] on button "Un-Link Shopify listing from Huboo" at bounding box center [945, 459] width 228 height 27
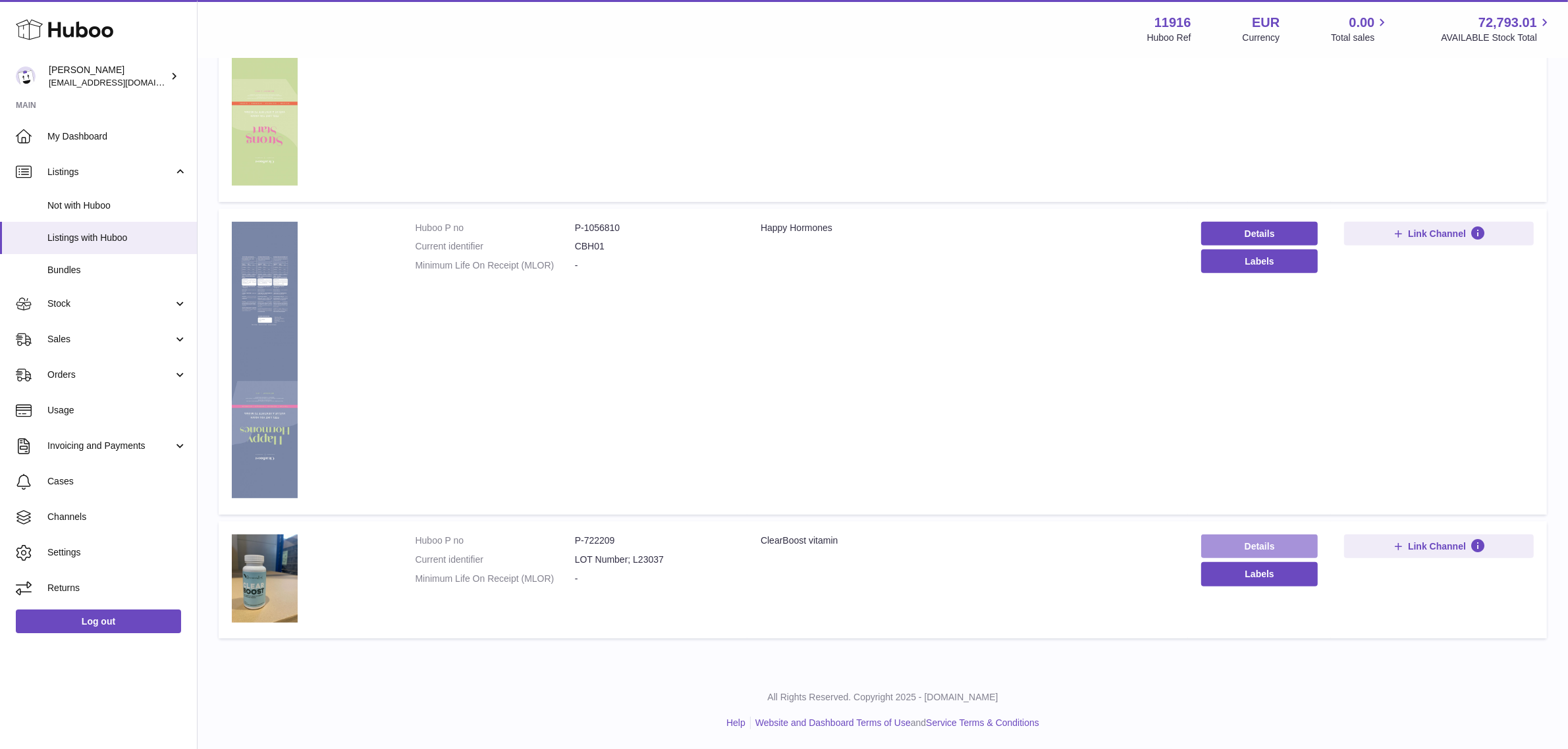
click at [1252, 543] on link "Details" at bounding box center [1259, 546] width 117 height 24
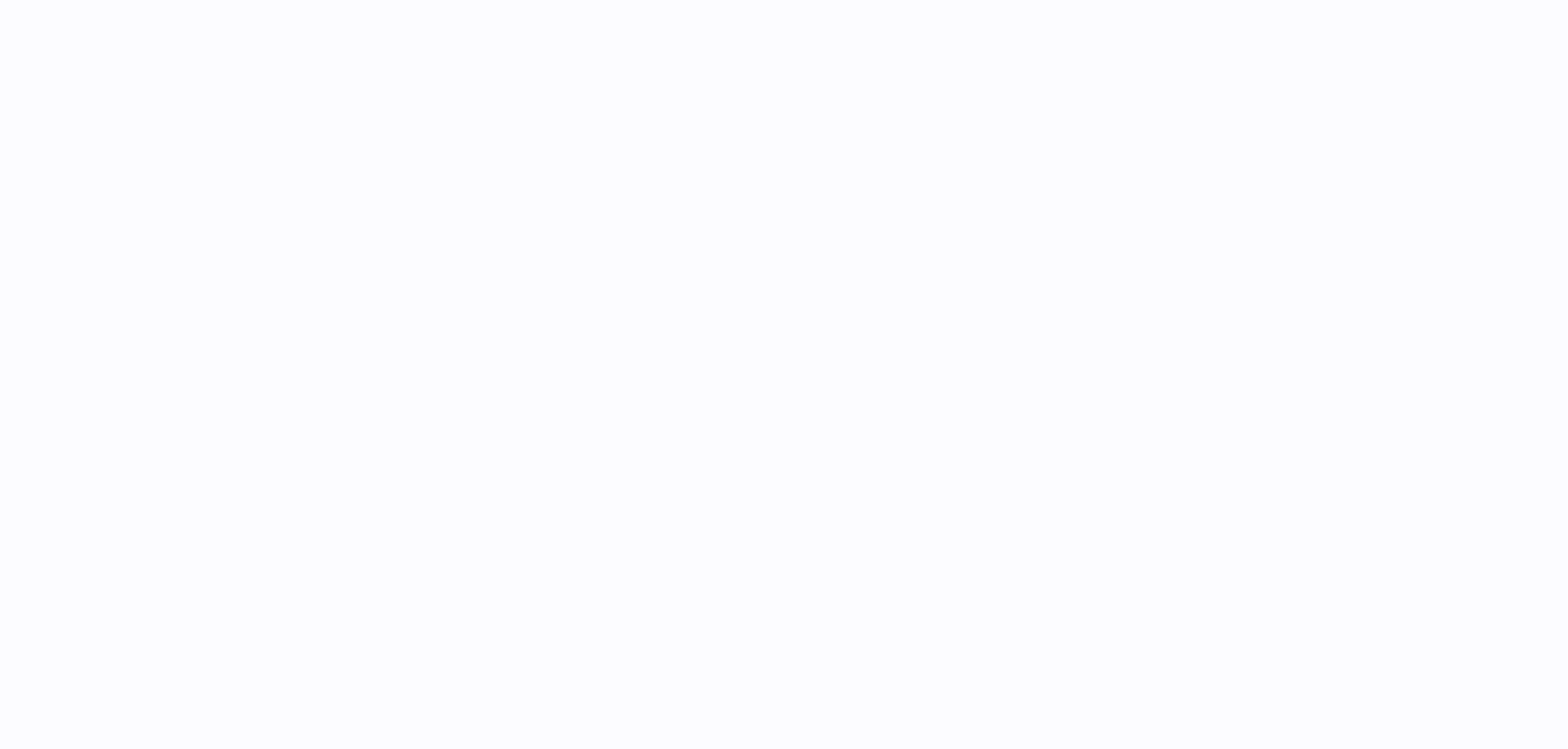
select select "***"
select select "****"
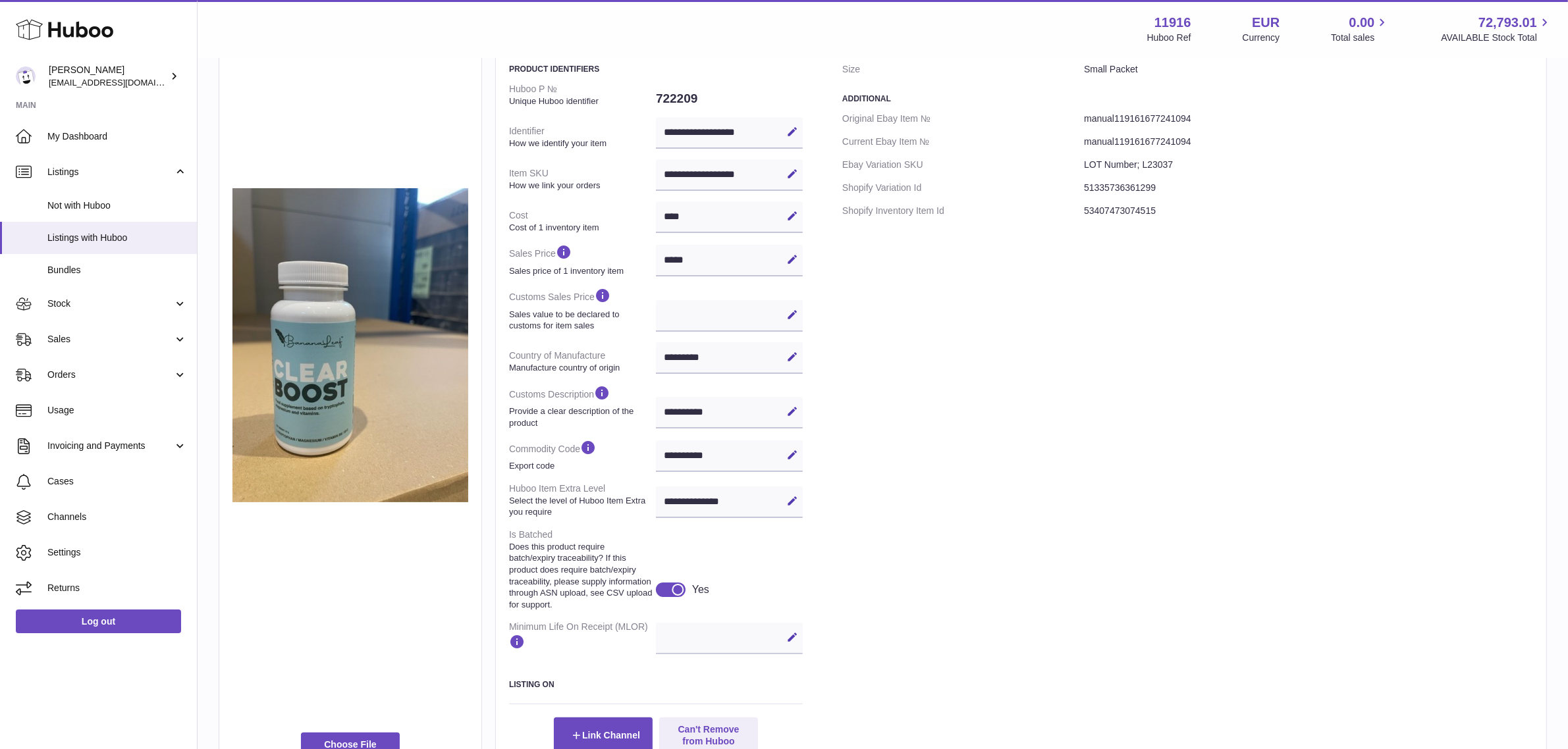
scroll to position [313, 0]
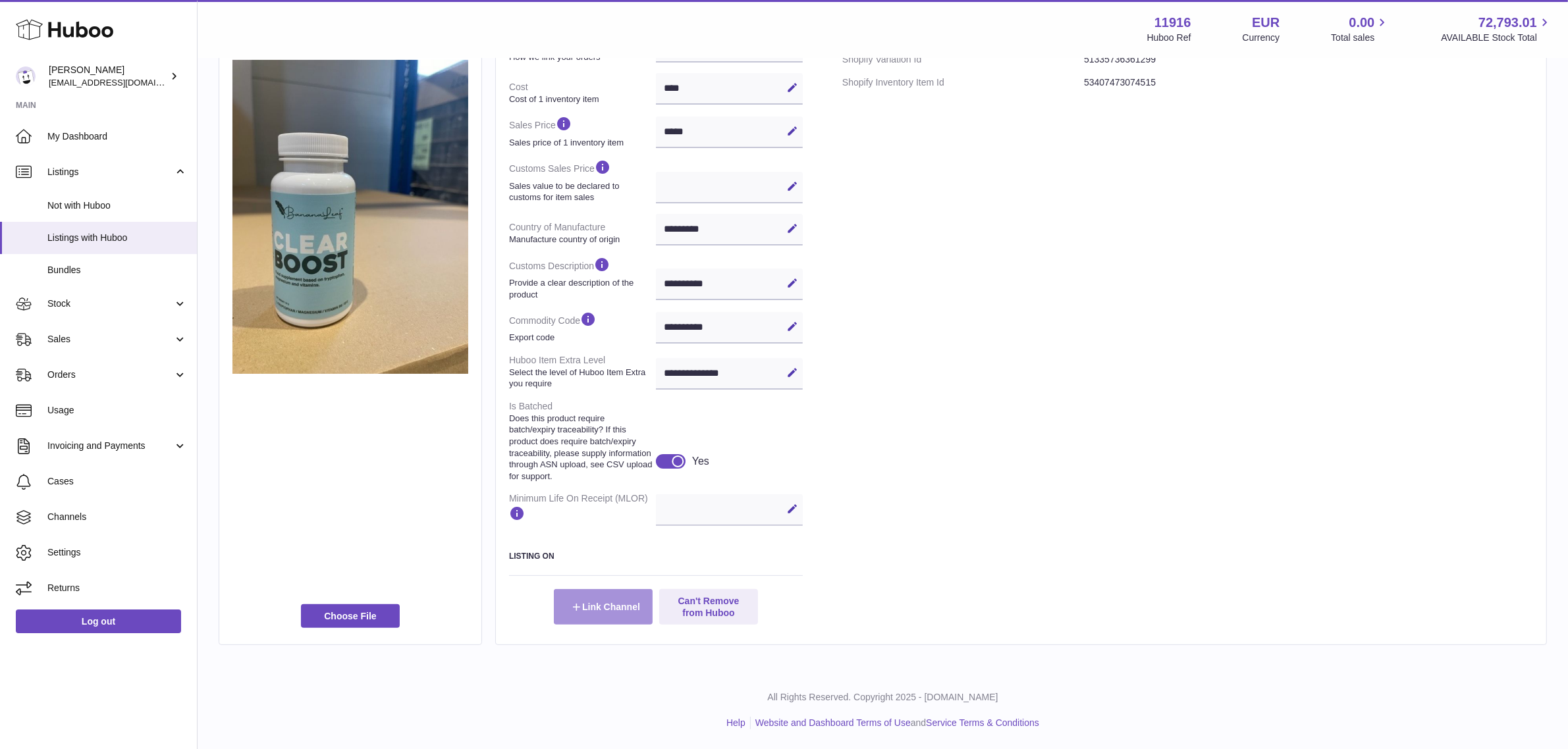
click at [591, 610] on button "Link Channel" at bounding box center [603, 607] width 99 height 36
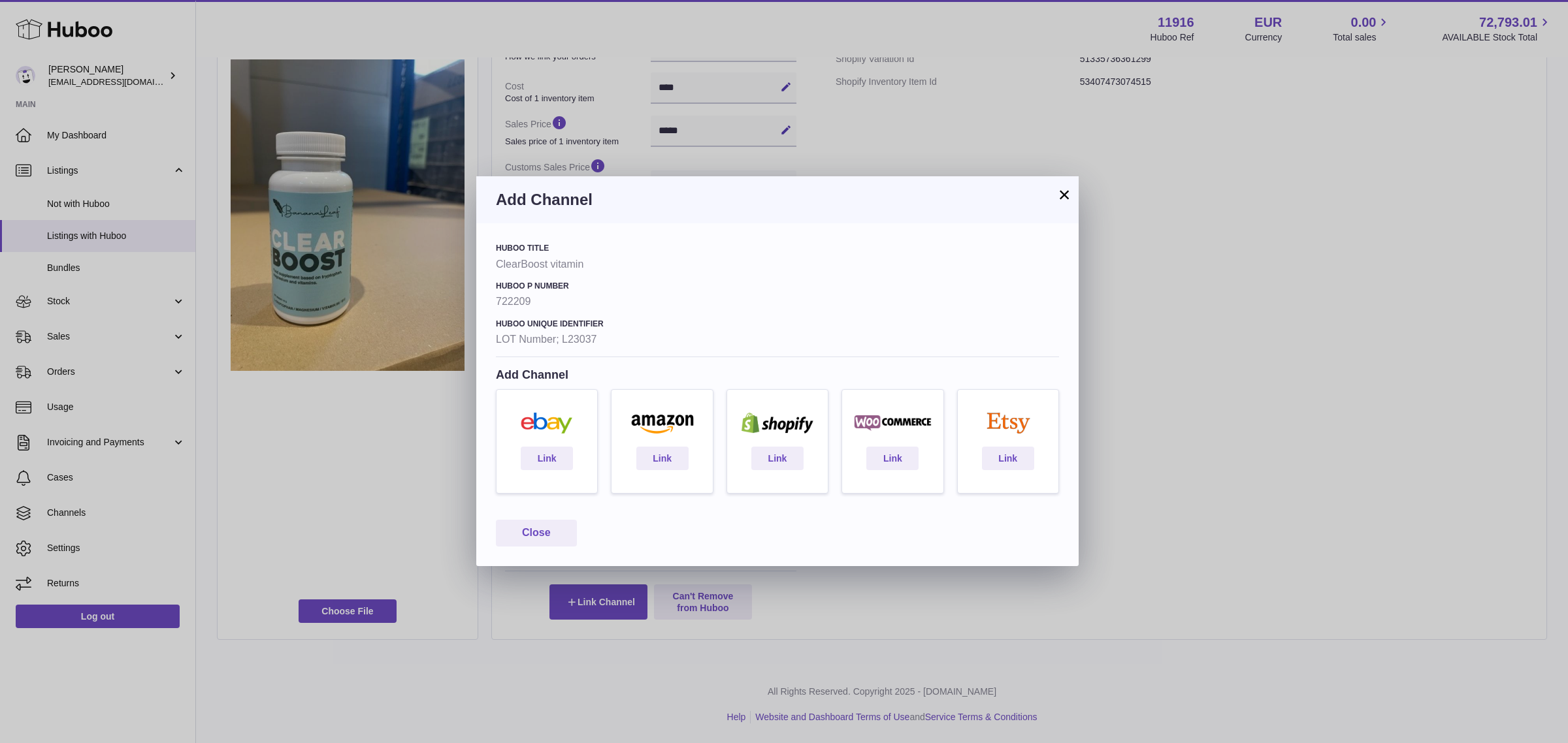
click at [1059, 187] on button "×" at bounding box center [1063, 194] width 16 height 16
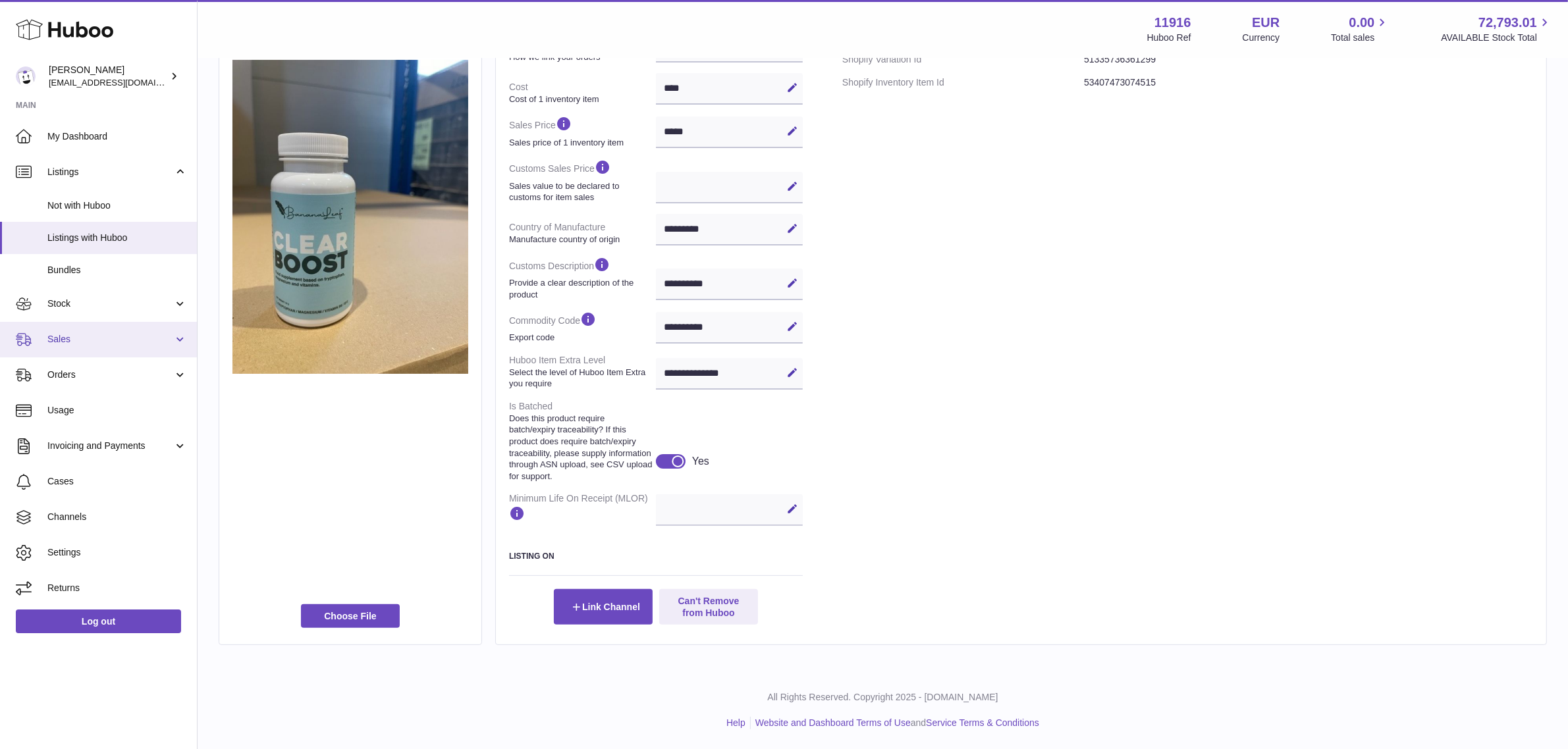
click at [66, 333] on span "Sales" at bounding box center [110, 339] width 126 height 12
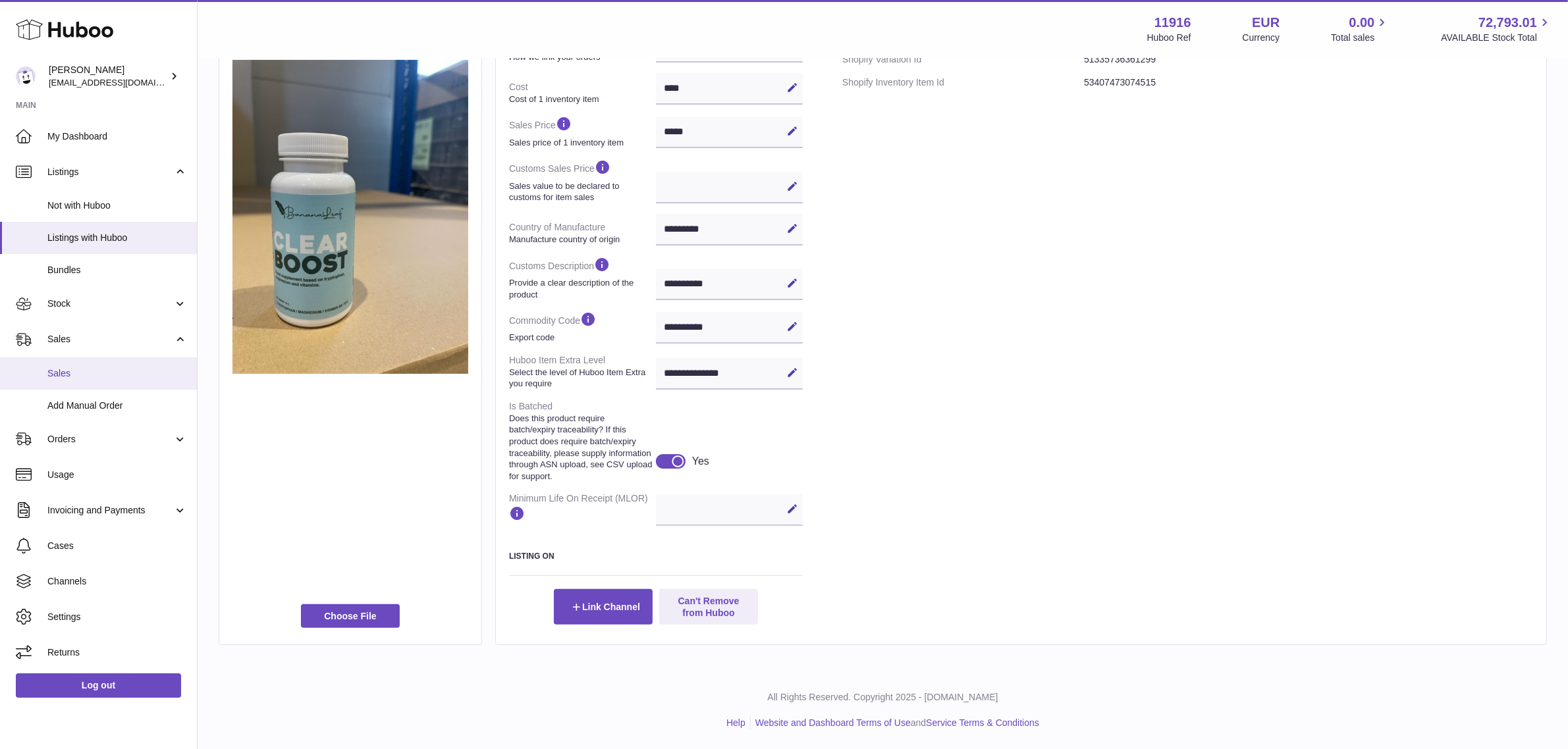
click at [89, 372] on span "Sales" at bounding box center [117, 373] width 139 height 12
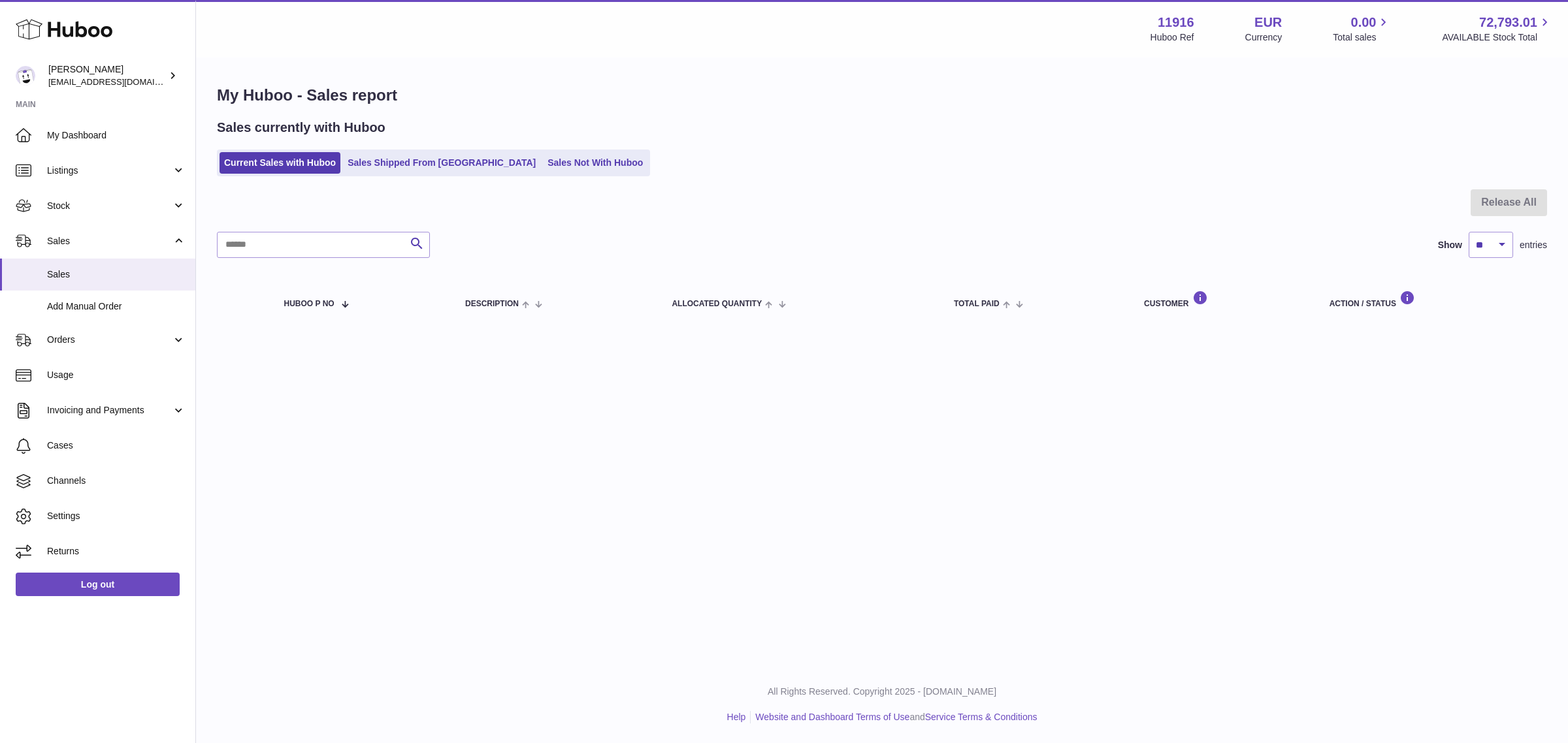
click at [527, 176] on ul "Current Sales with Huboo Sales Shipped From [GEOGRAPHIC_DATA] Sales Not With Hu…" at bounding box center [433, 163] width 433 height 27
click at [543, 171] on link "Sales Not With Huboo" at bounding box center [595, 163] width 104 height 22
